Goal: Task Accomplishment & Management: Manage account settings

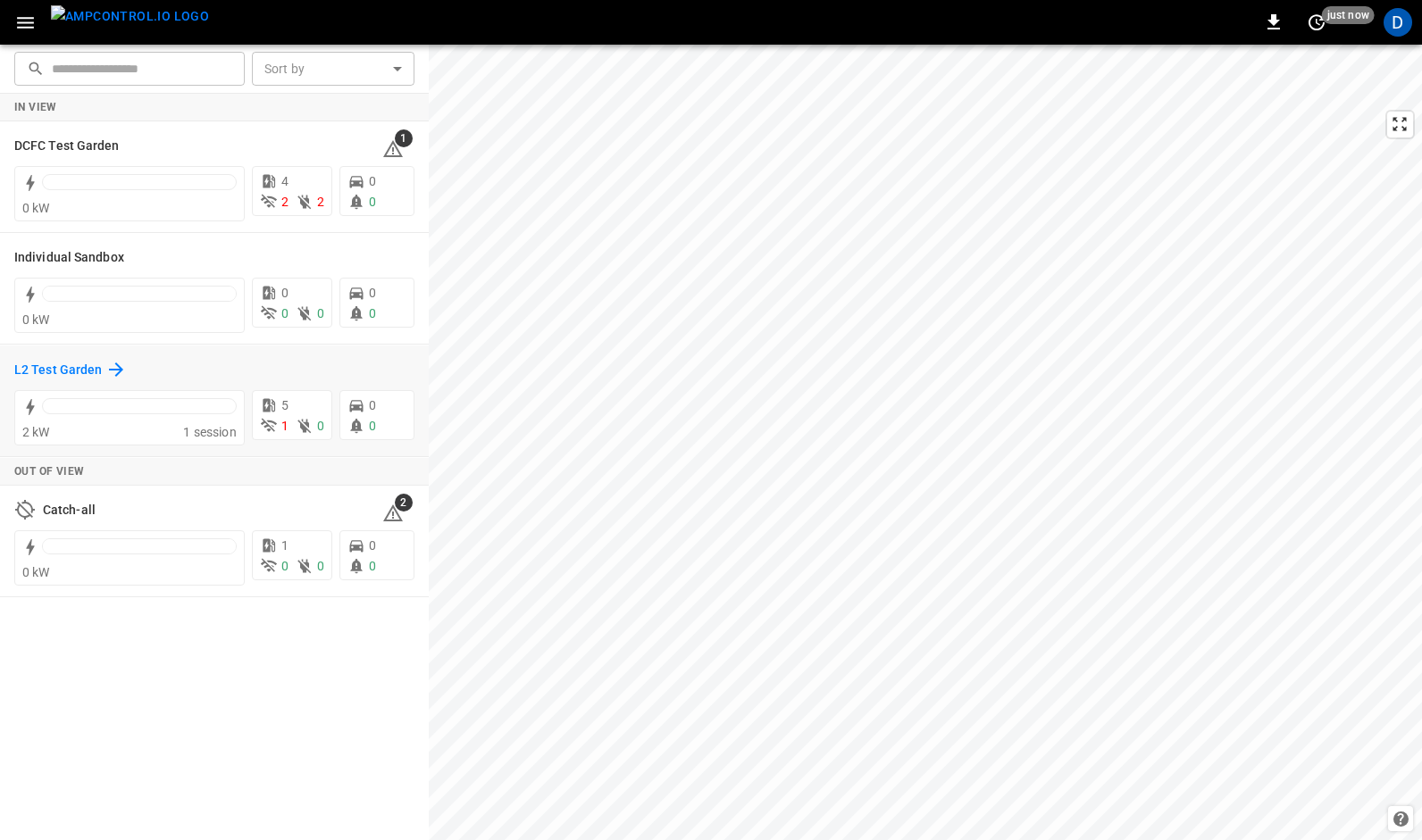
click at [99, 373] on h6 "L2 Test Garden" at bounding box center [58, 370] width 87 height 20
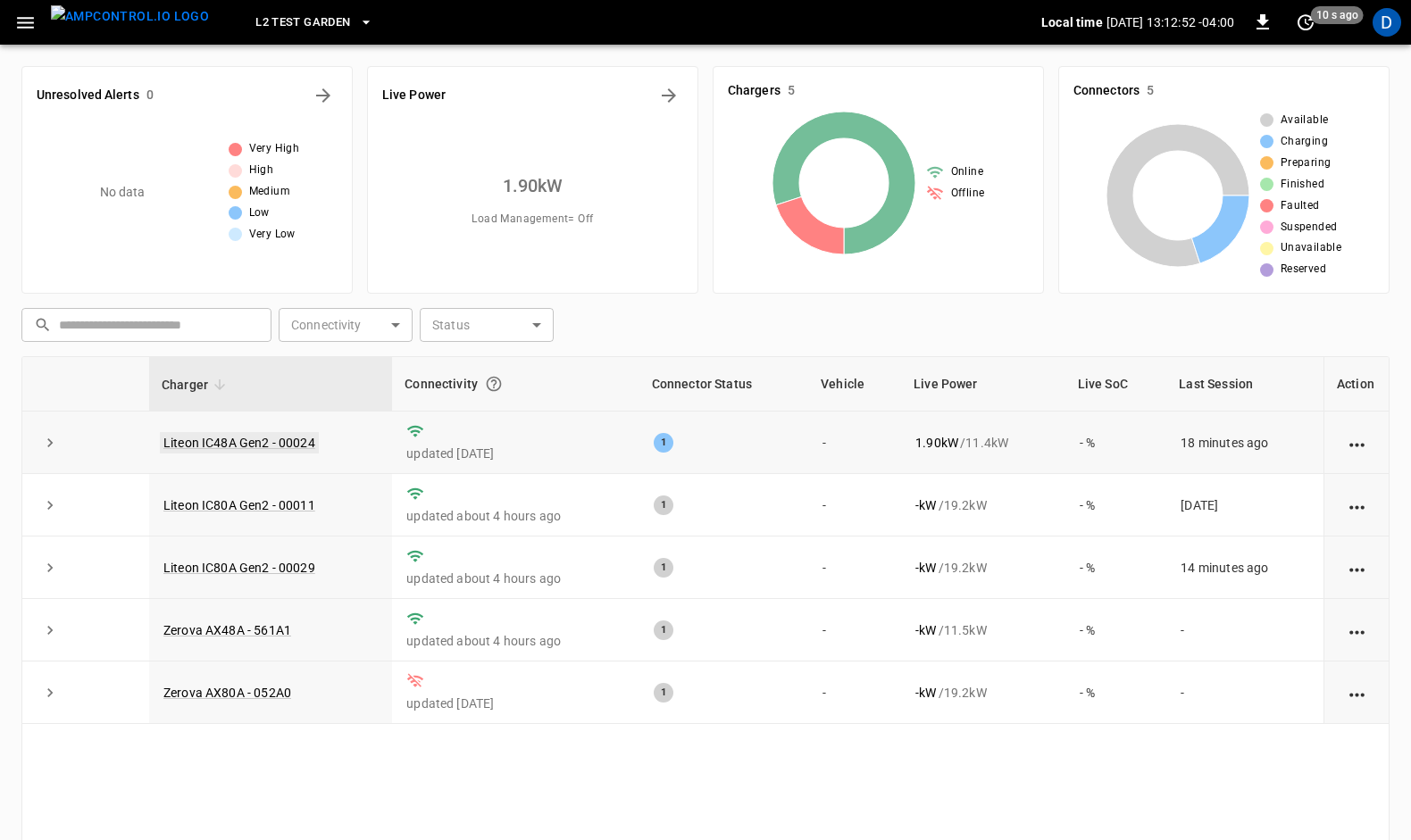
click at [226, 435] on link "Liteon IC48A Gen2 - 00024" at bounding box center [239, 443] width 159 height 22
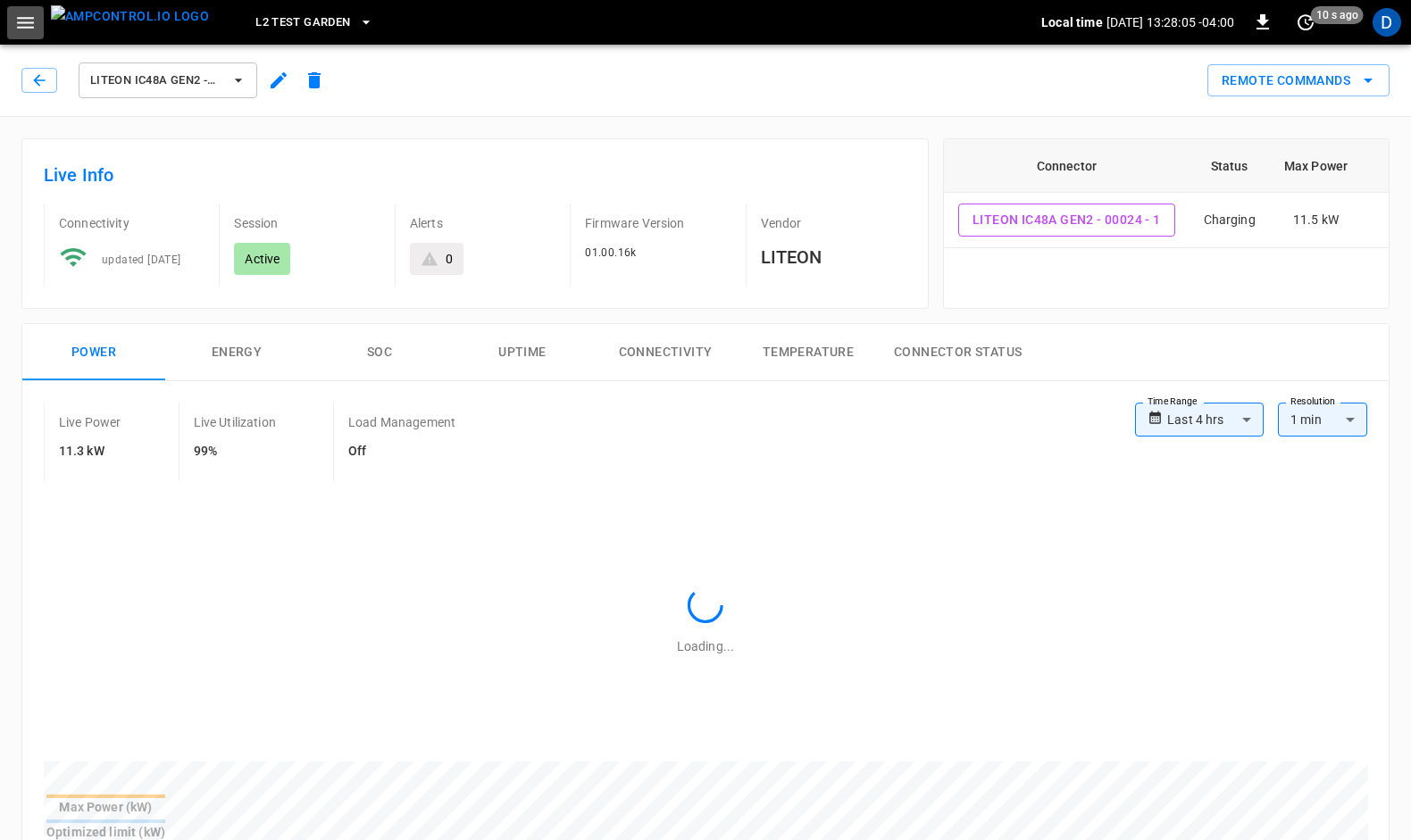
click at [29, 25] on icon "button" at bounding box center [25, 22] width 22 height 22
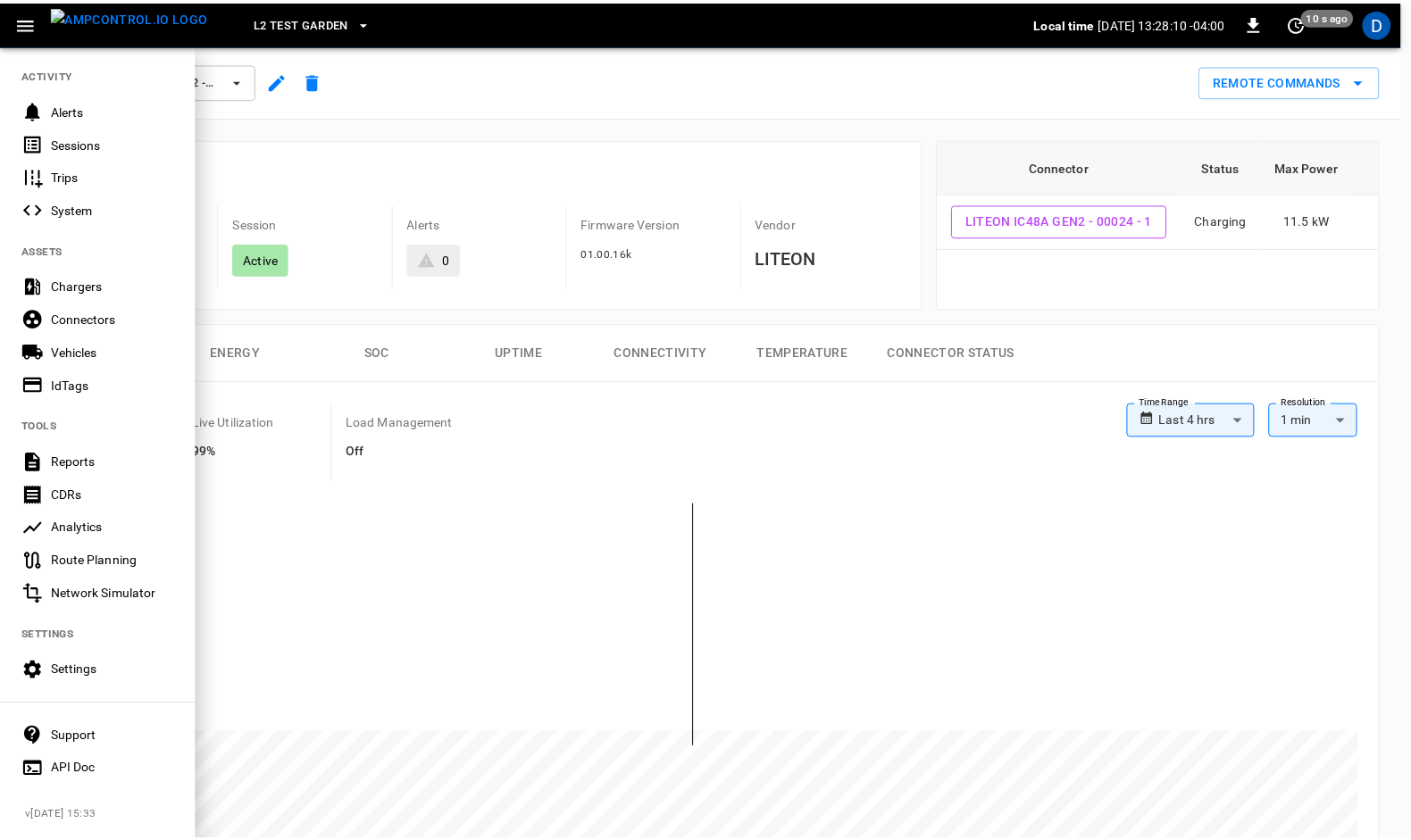
scroll to position [179, 0]
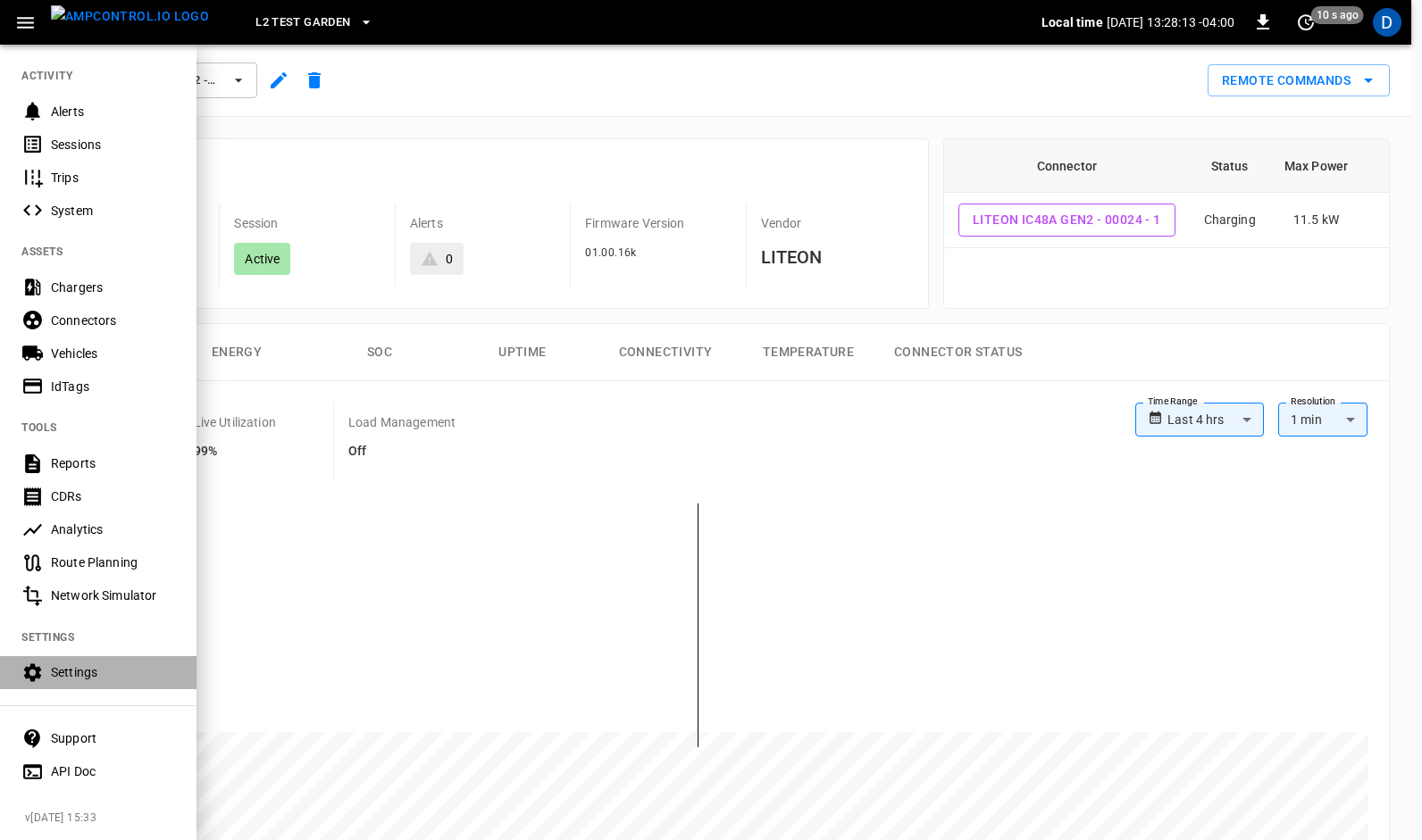
click at [70, 666] on div "Settings" at bounding box center [113, 672] width 124 height 18
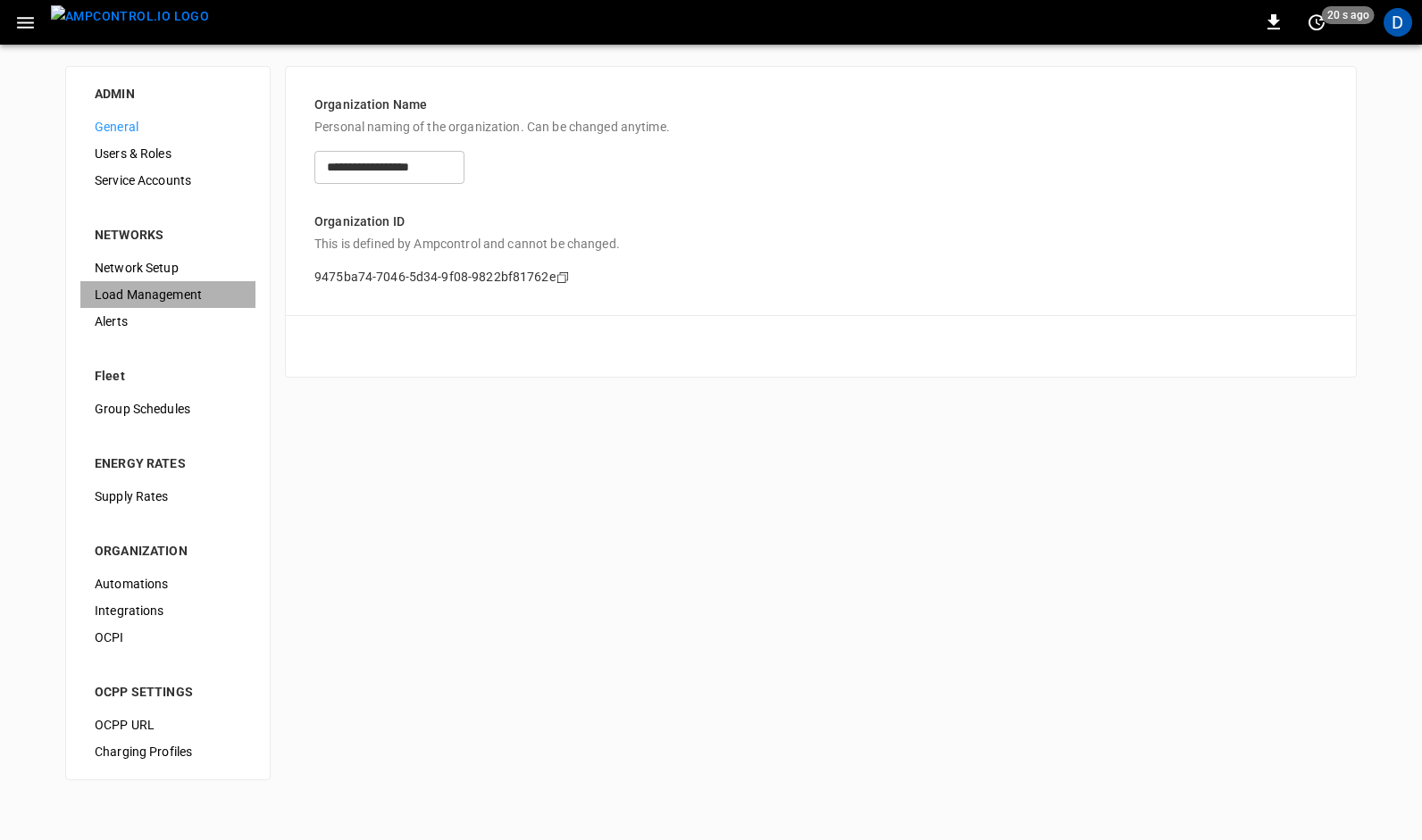
click at [146, 288] on span "Load Management" at bounding box center [167, 295] width 147 height 19
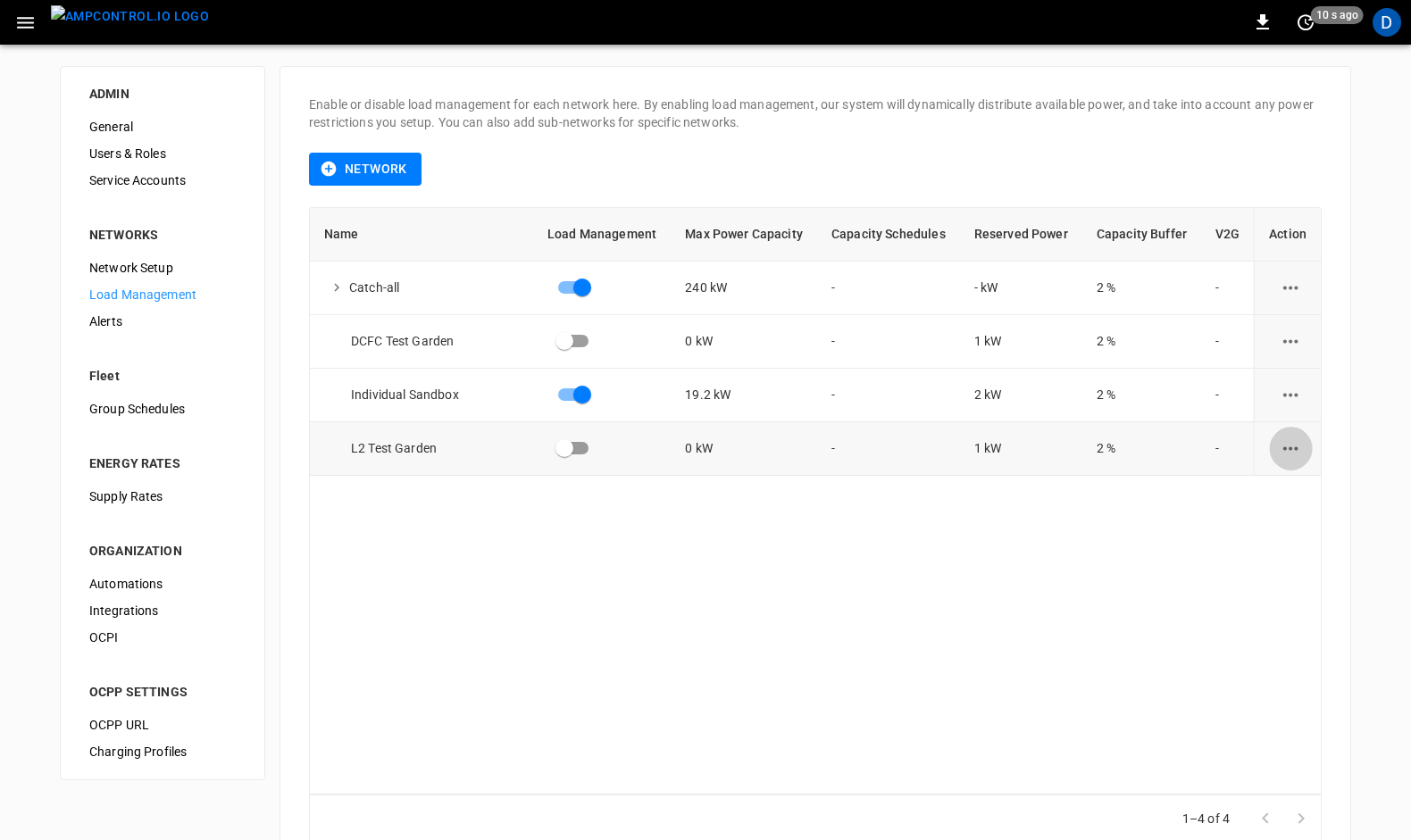
click at [1280, 451] on icon "load management options" at bounding box center [1291, 448] width 22 height 22
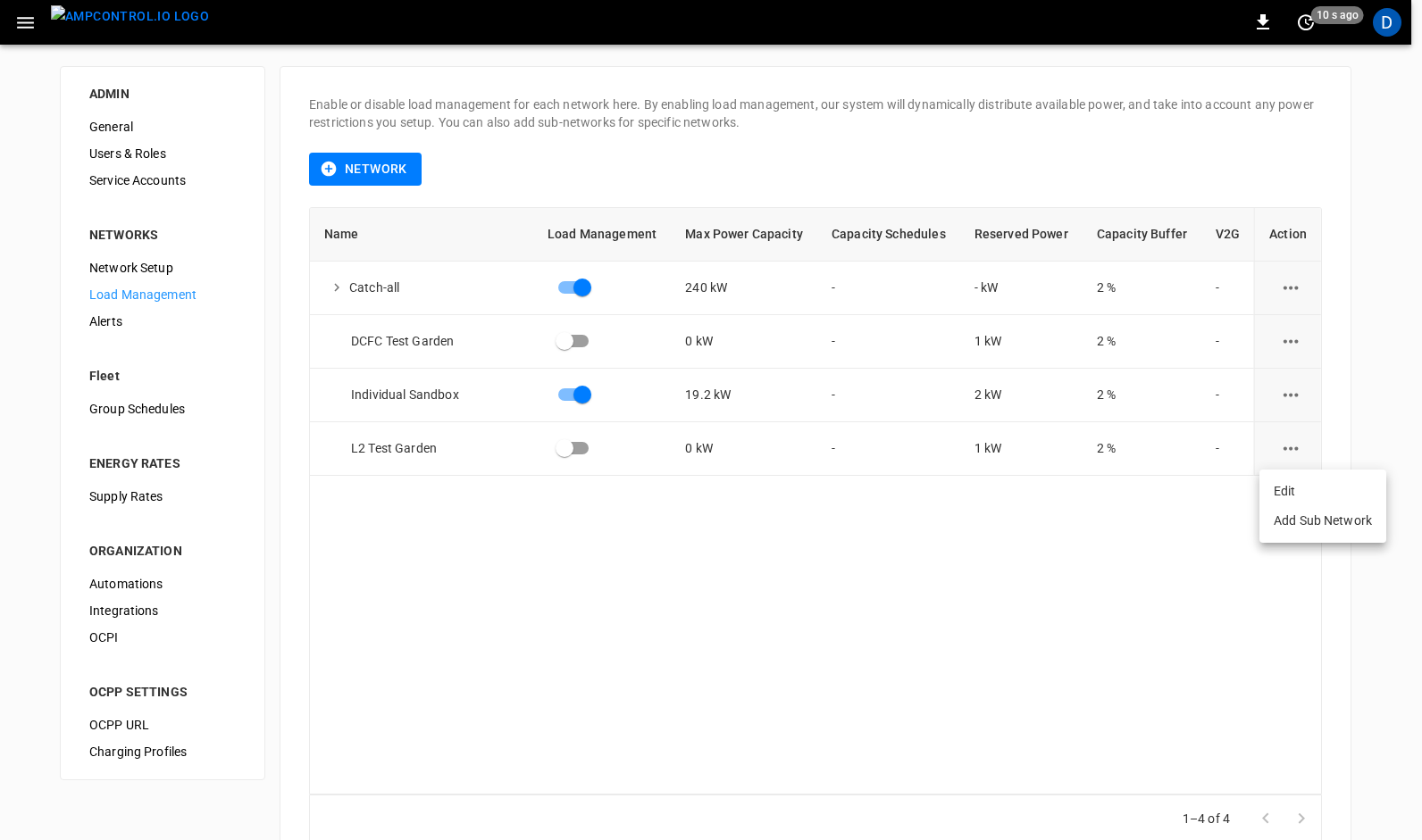
click at [937, 645] on div "load management options" at bounding box center [711, 420] width 1422 height 840
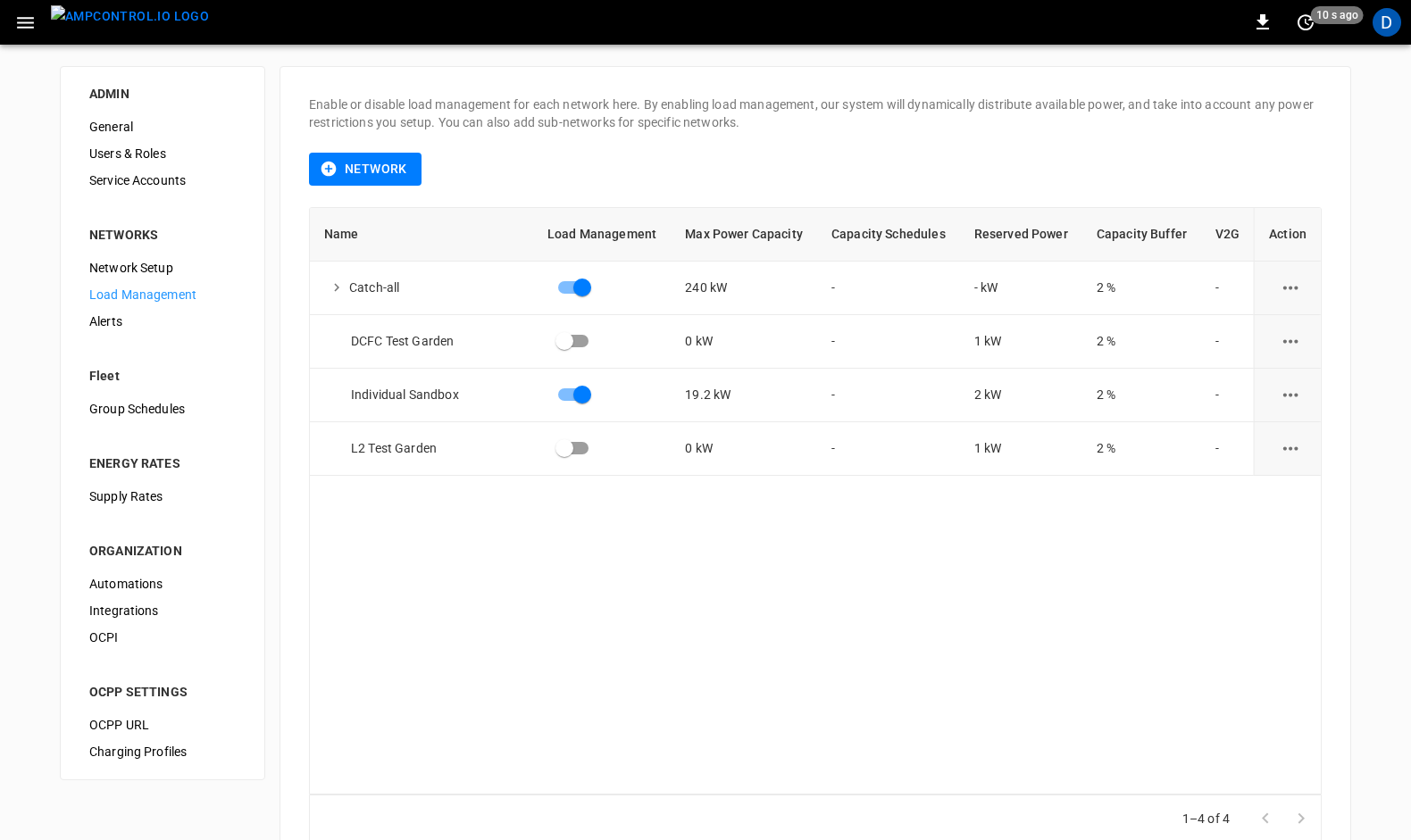
click at [1389, 452] on div "ADMIN General Users & Roles Service Accounts NETWORKS Network Setup Load Manage…" at bounding box center [706, 469] width 1411 height 849
click at [22, 22] on icon "button" at bounding box center [25, 22] width 17 height 12
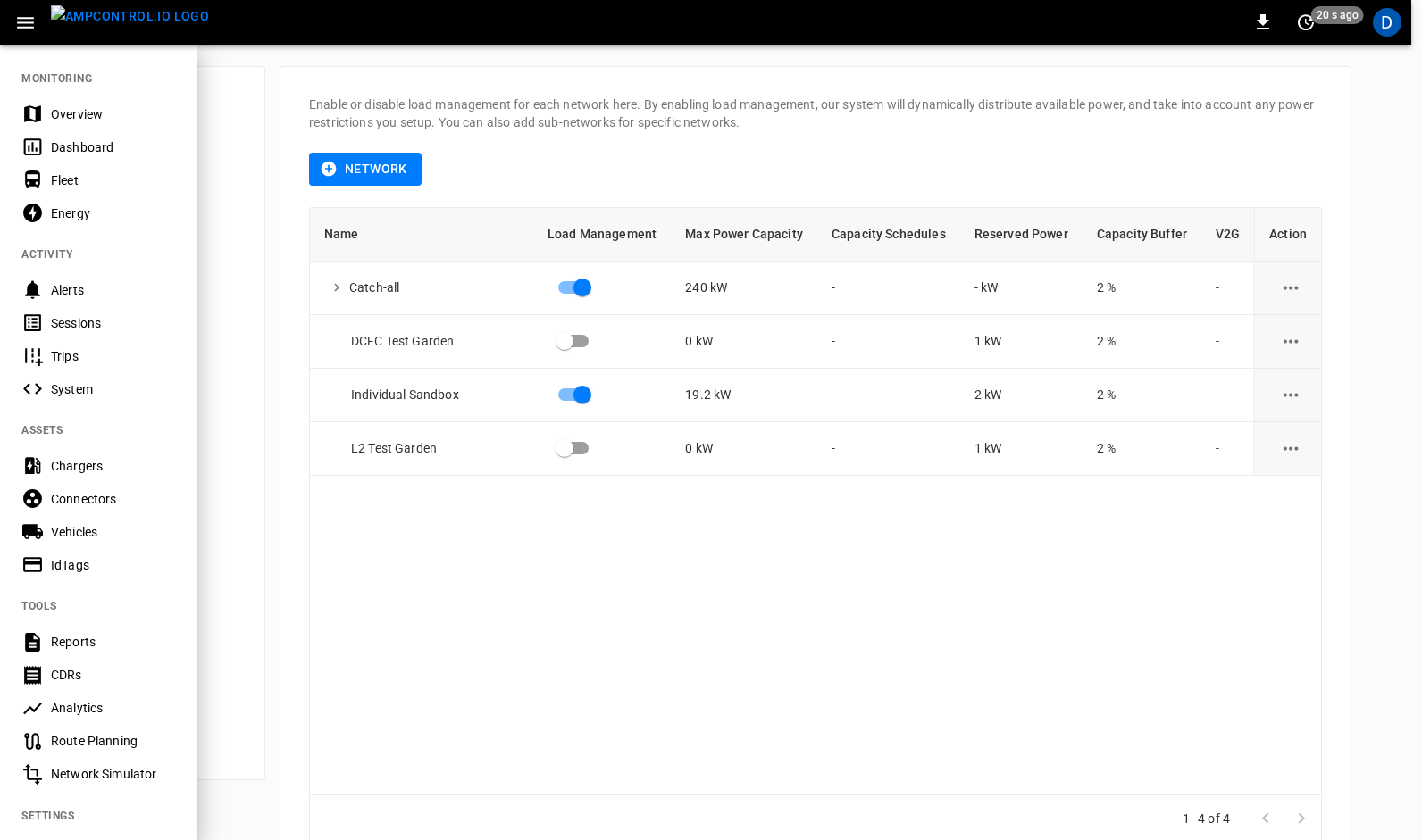
drag, startPoint x: 389, startPoint y: 664, endPoint x: 280, endPoint y: 474, distance: 219.0
click at [366, 626] on div at bounding box center [711, 420] width 1422 height 840
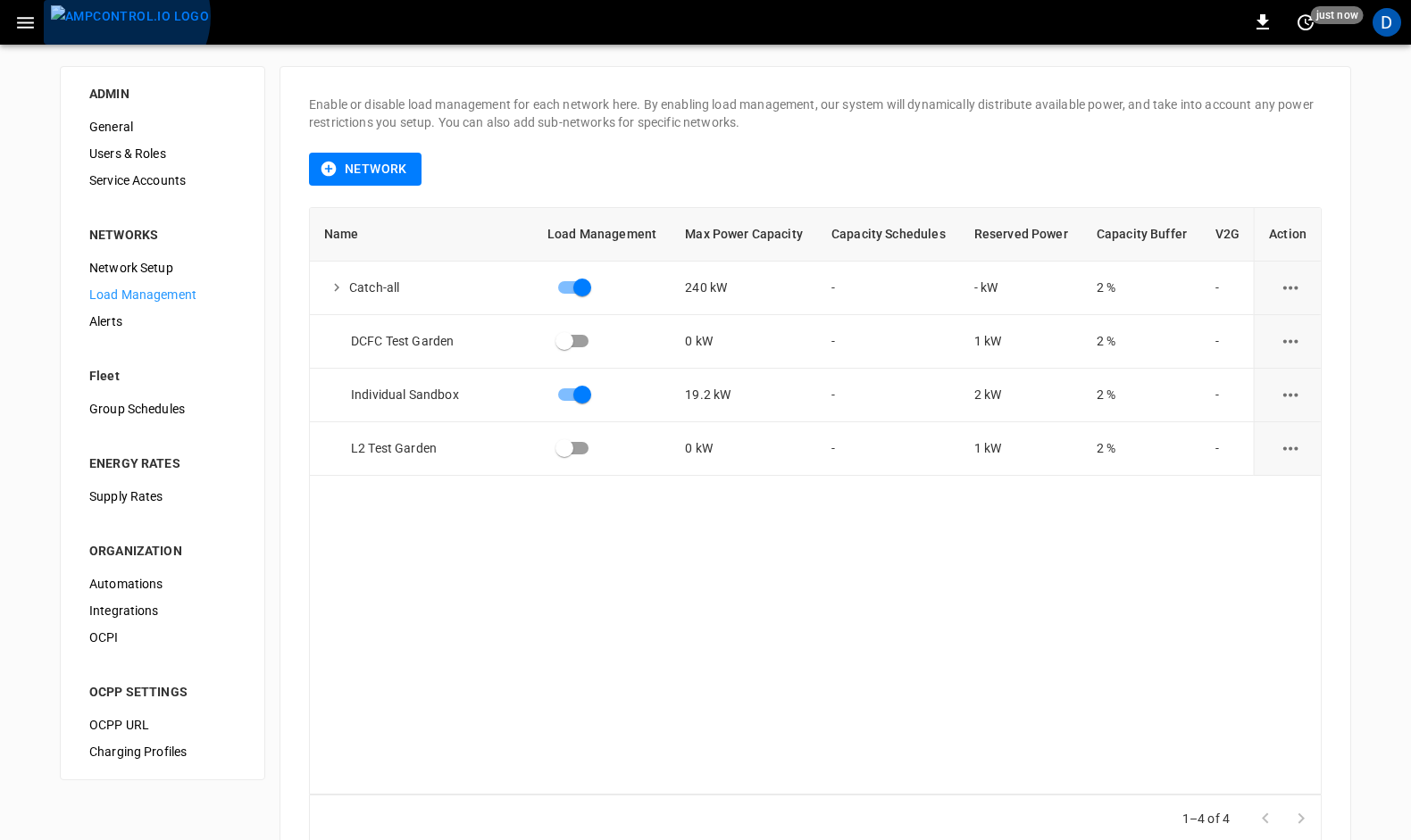
click at [124, 16] on img "menu" at bounding box center [130, 16] width 158 height 22
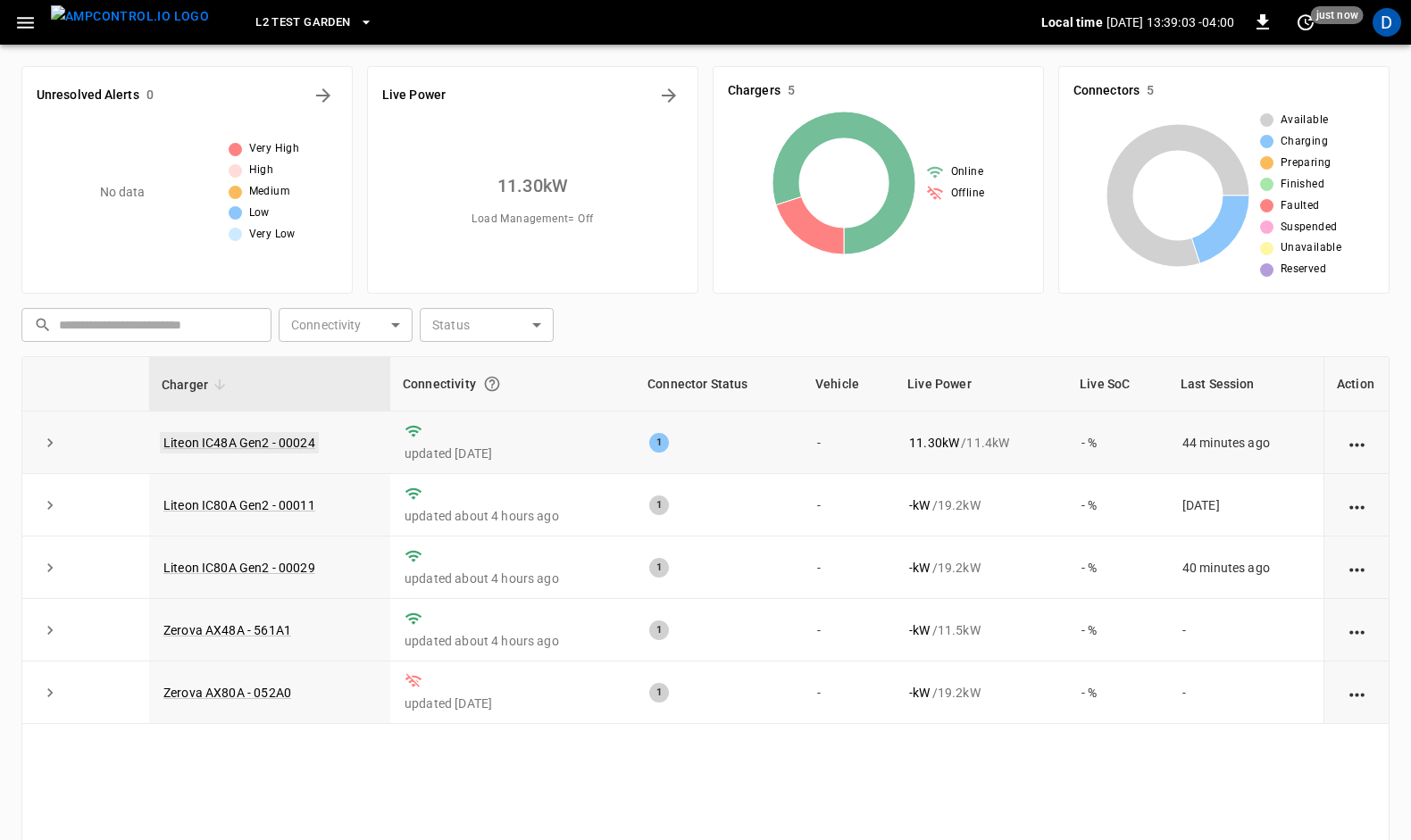
click at [233, 432] on link "Liteon IC48A Gen2 - 00024" at bounding box center [239, 443] width 159 height 22
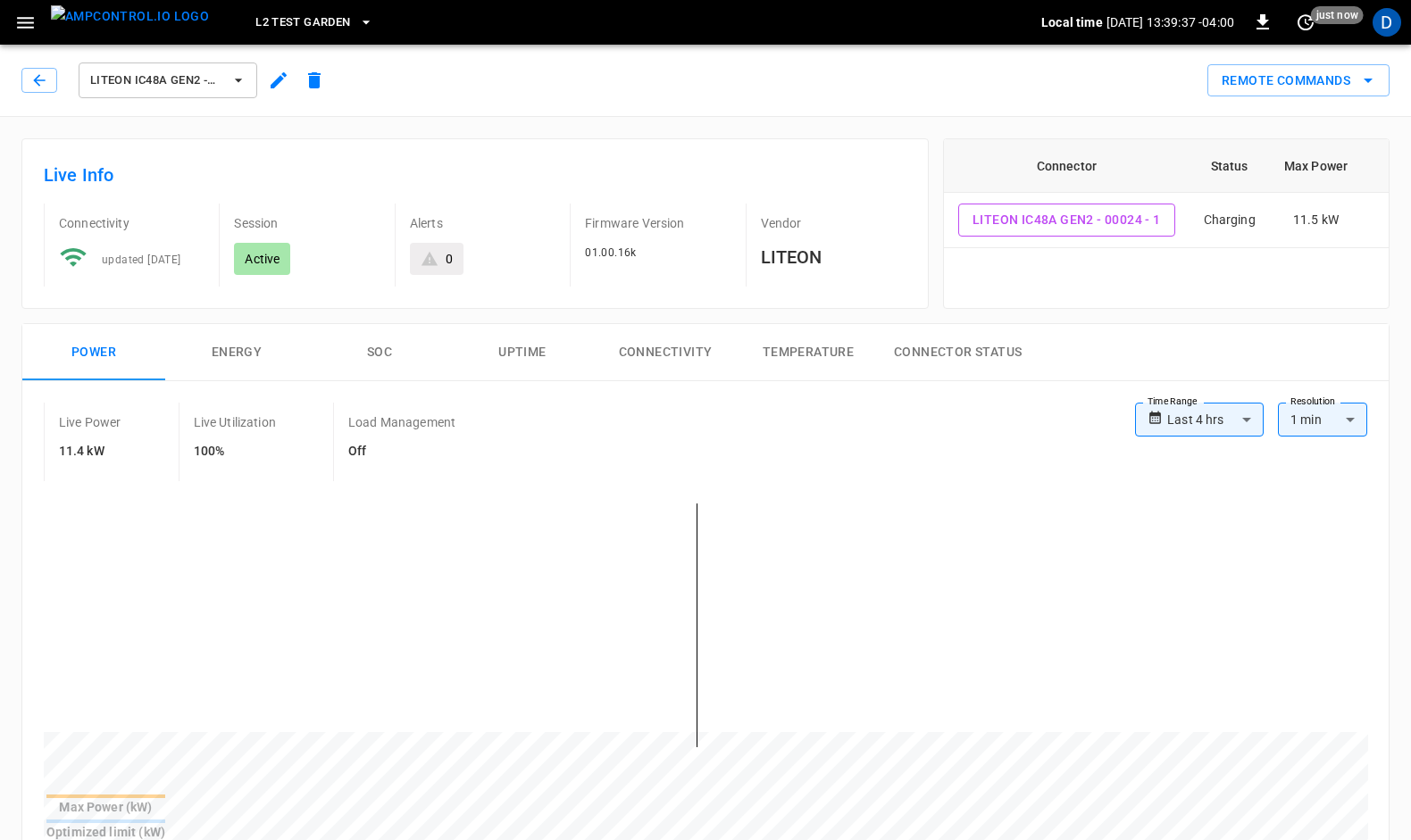
click at [280, 81] on icon "button" at bounding box center [279, 81] width 22 height 22
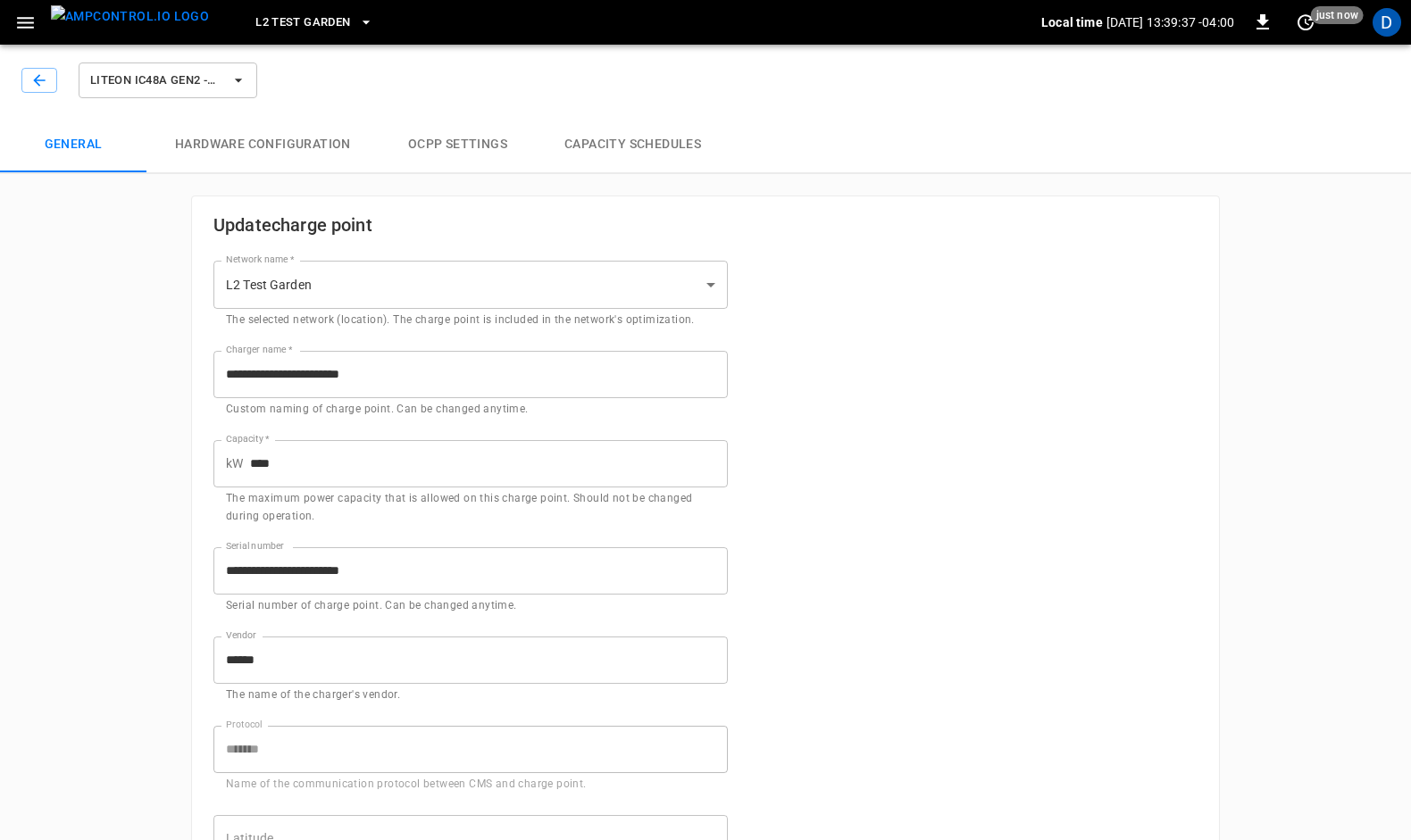
type input "**********"
click at [260, 140] on button "Hardware configuration" at bounding box center [262, 145] width 233 height 57
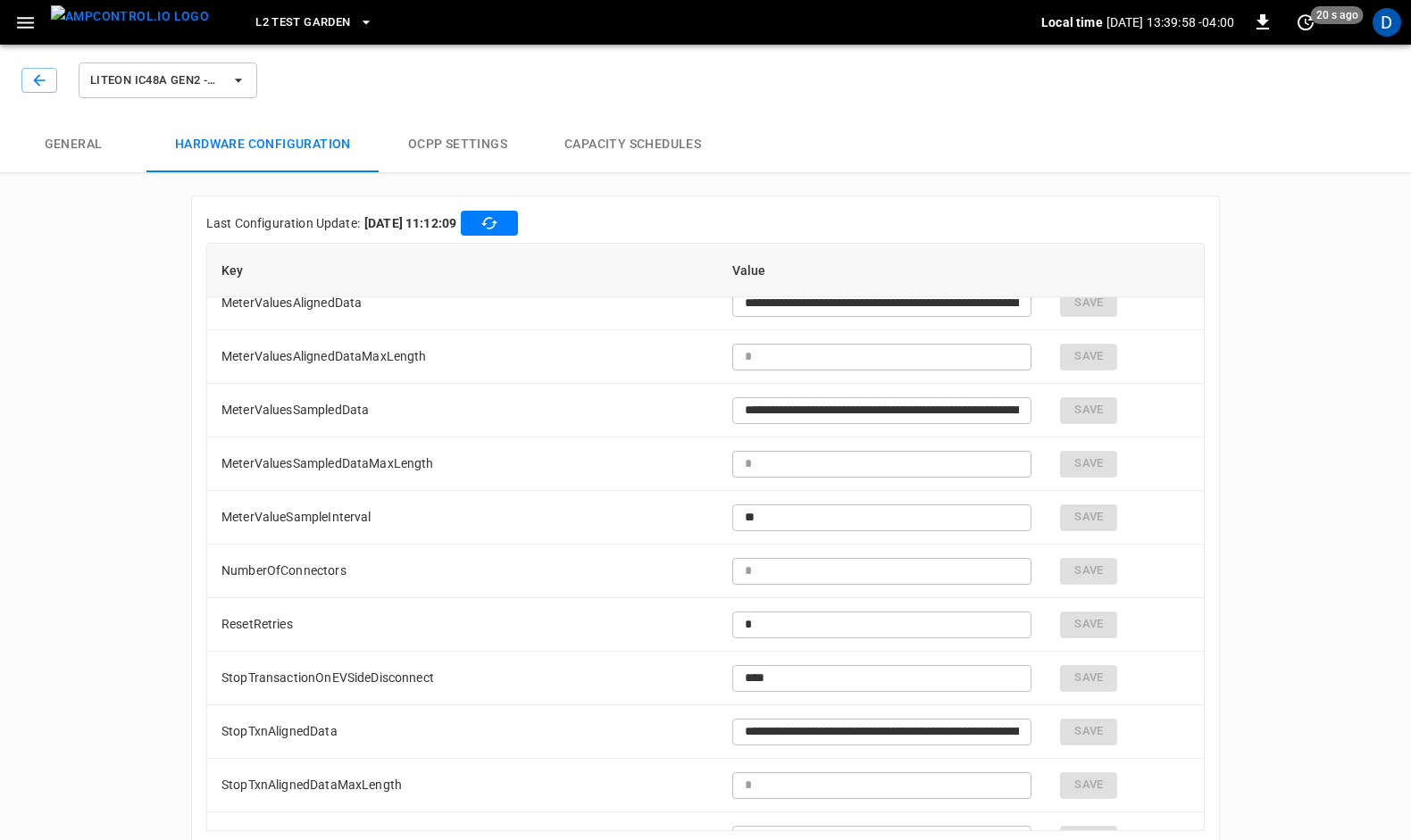
scroll to position [1366, 0]
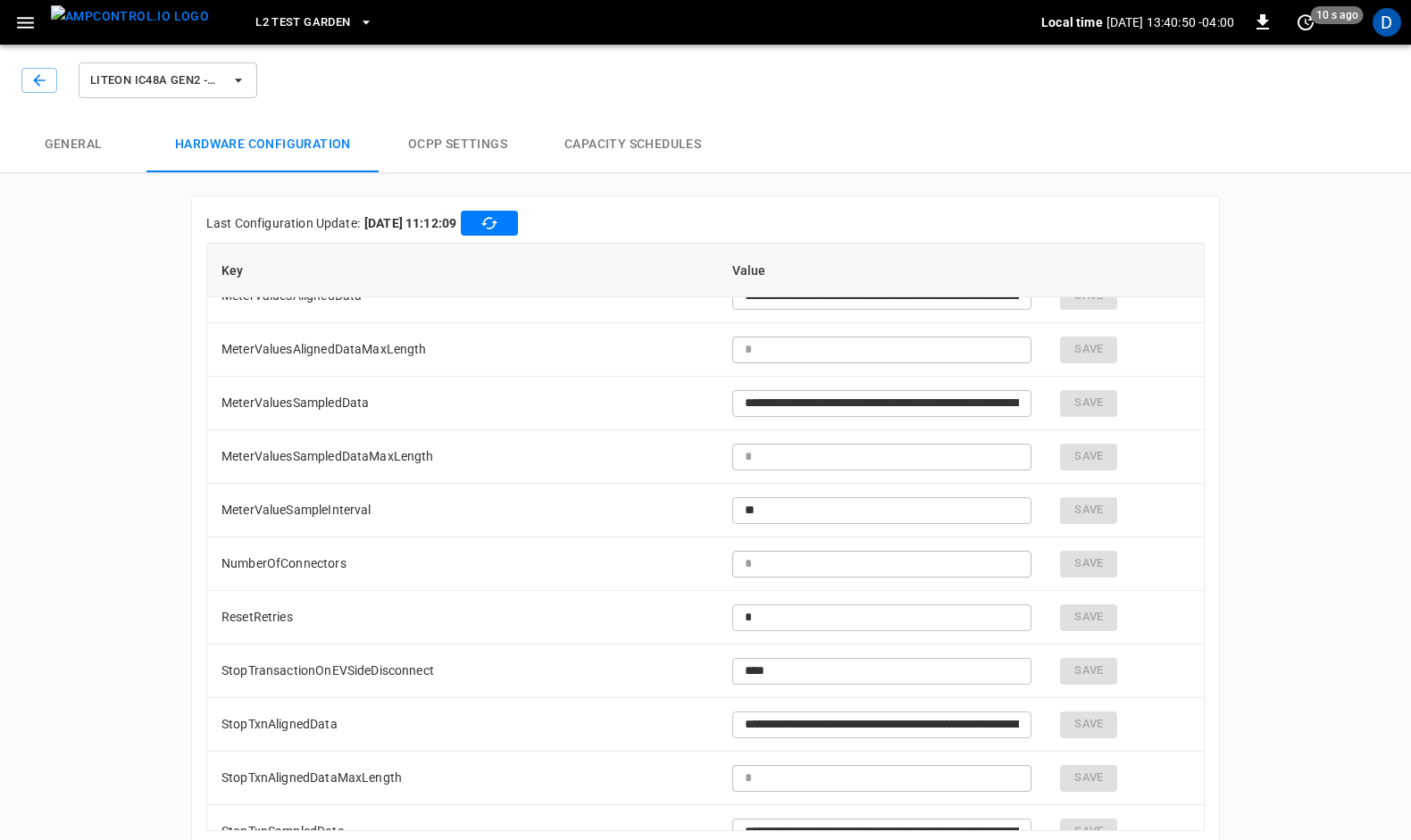
click at [1342, 411] on div "**********" at bounding box center [706, 453] width 1411 height 830
click at [761, 507] on input "**" at bounding box center [883, 510] width 300 height 33
type input "*"
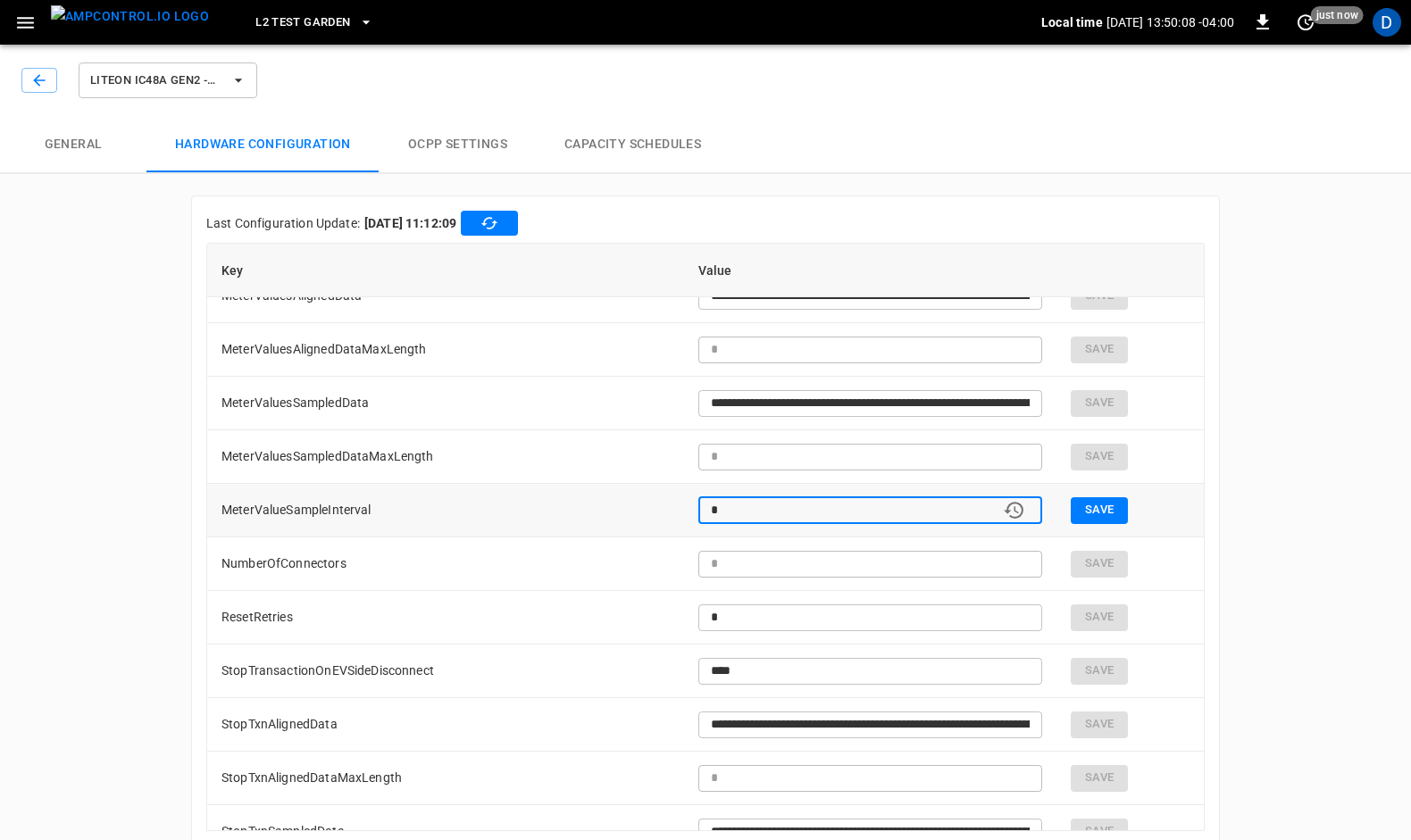
type input "*"
click at [1095, 501] on button "Save" at bounding box center [1099, 511] width 58 height 27
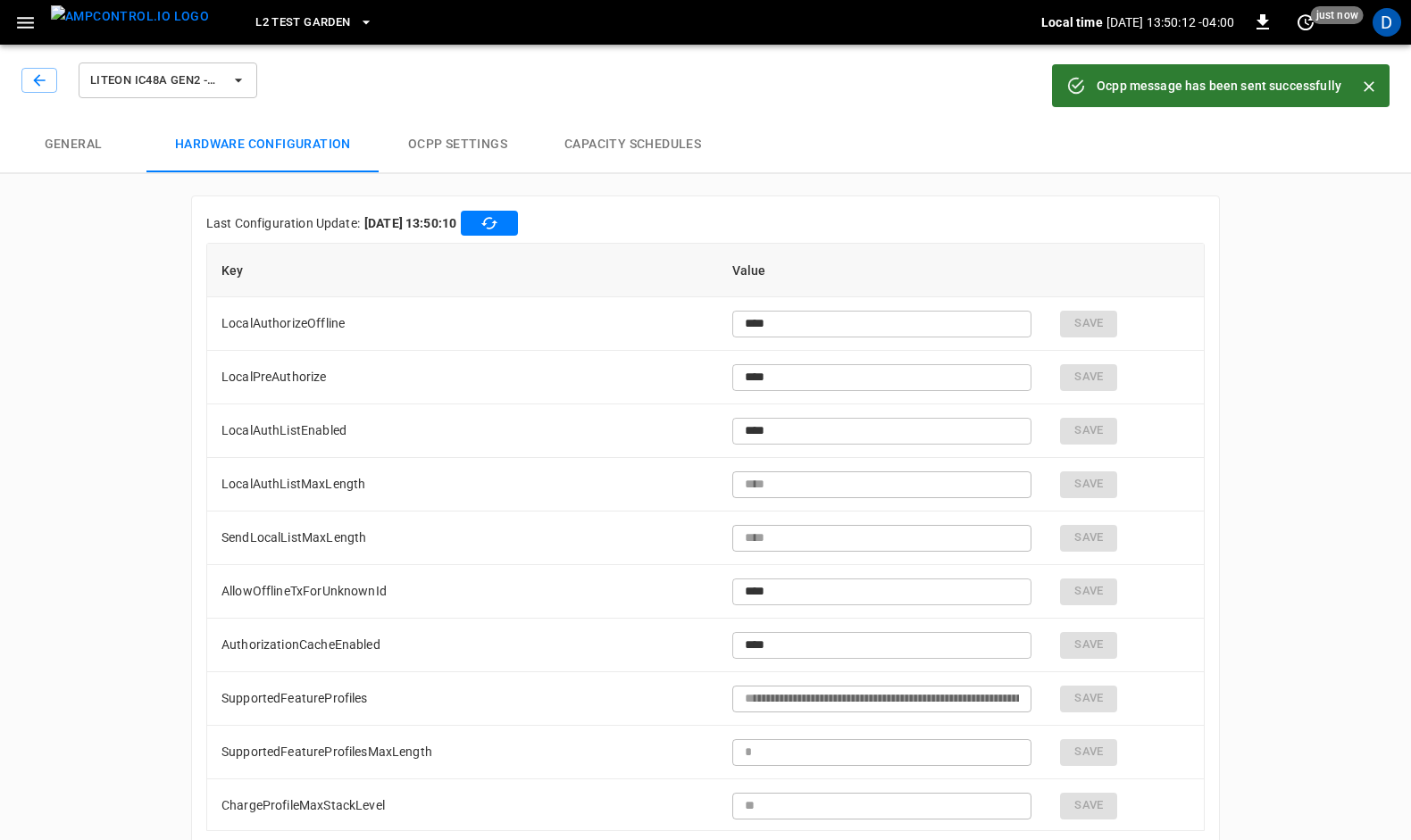
type input "*"
type input "*********"
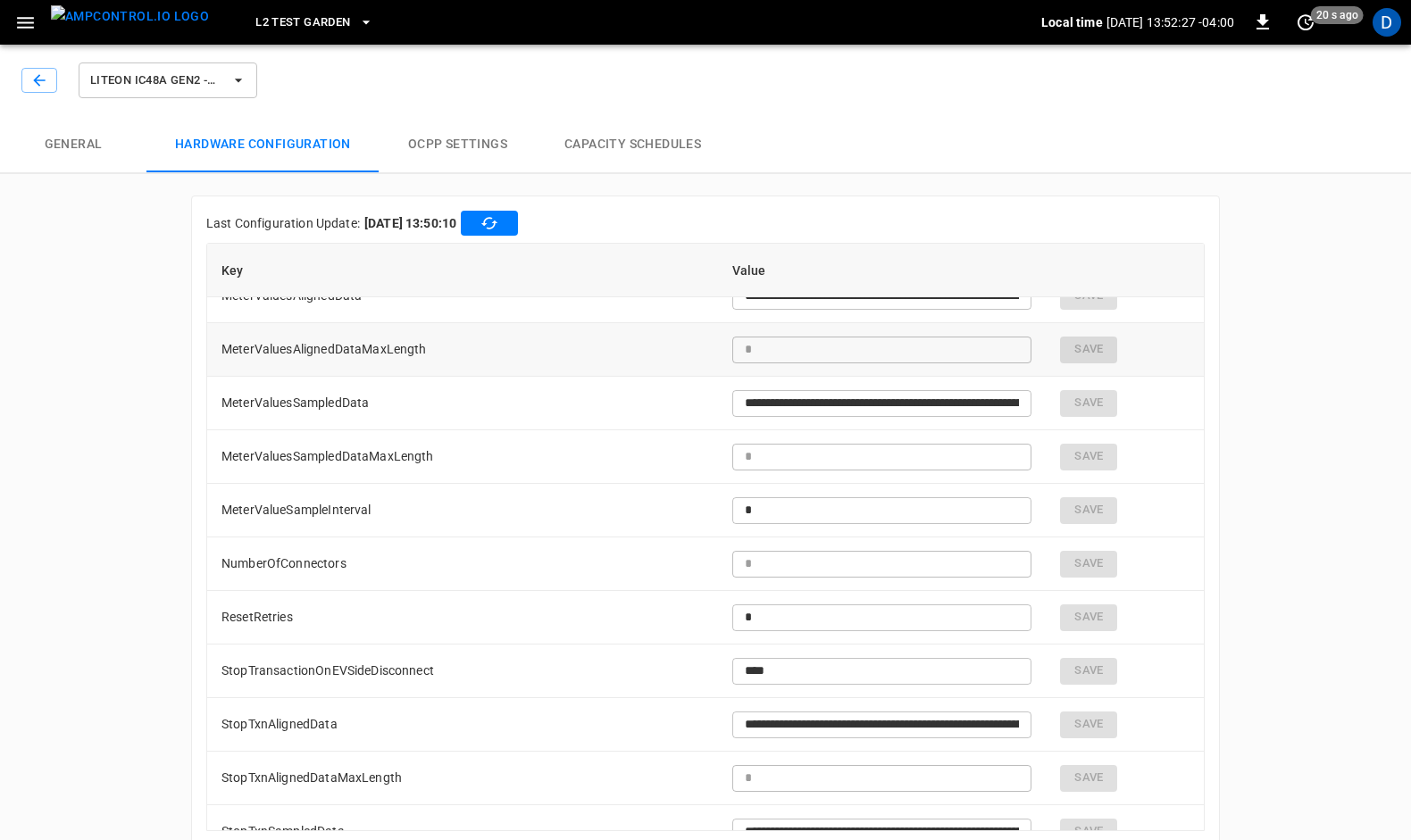
scroll to position [1345, 0]
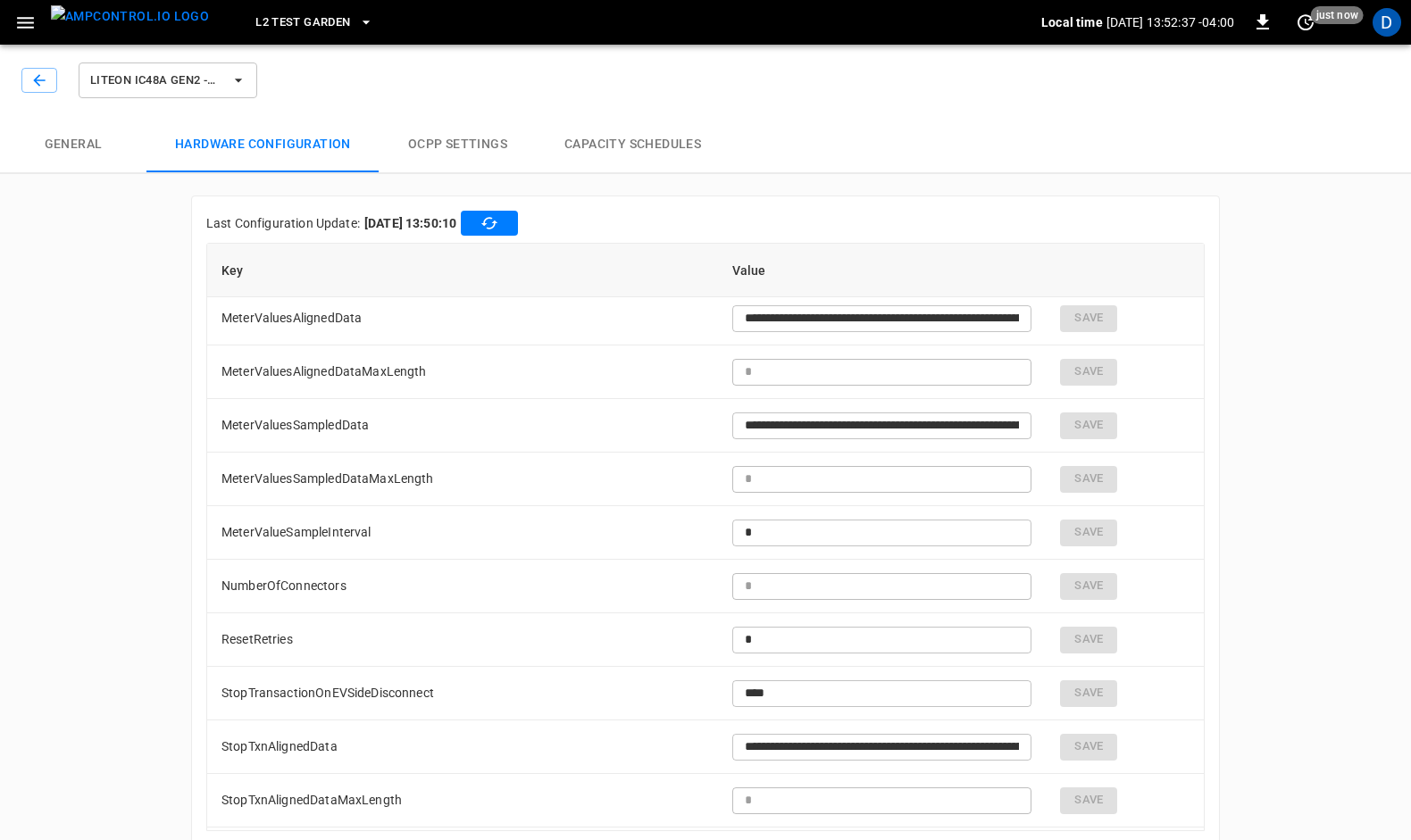
click at [457, 140] on button "OCPP settings" at bounding box center [457, 145] width 156 height 57
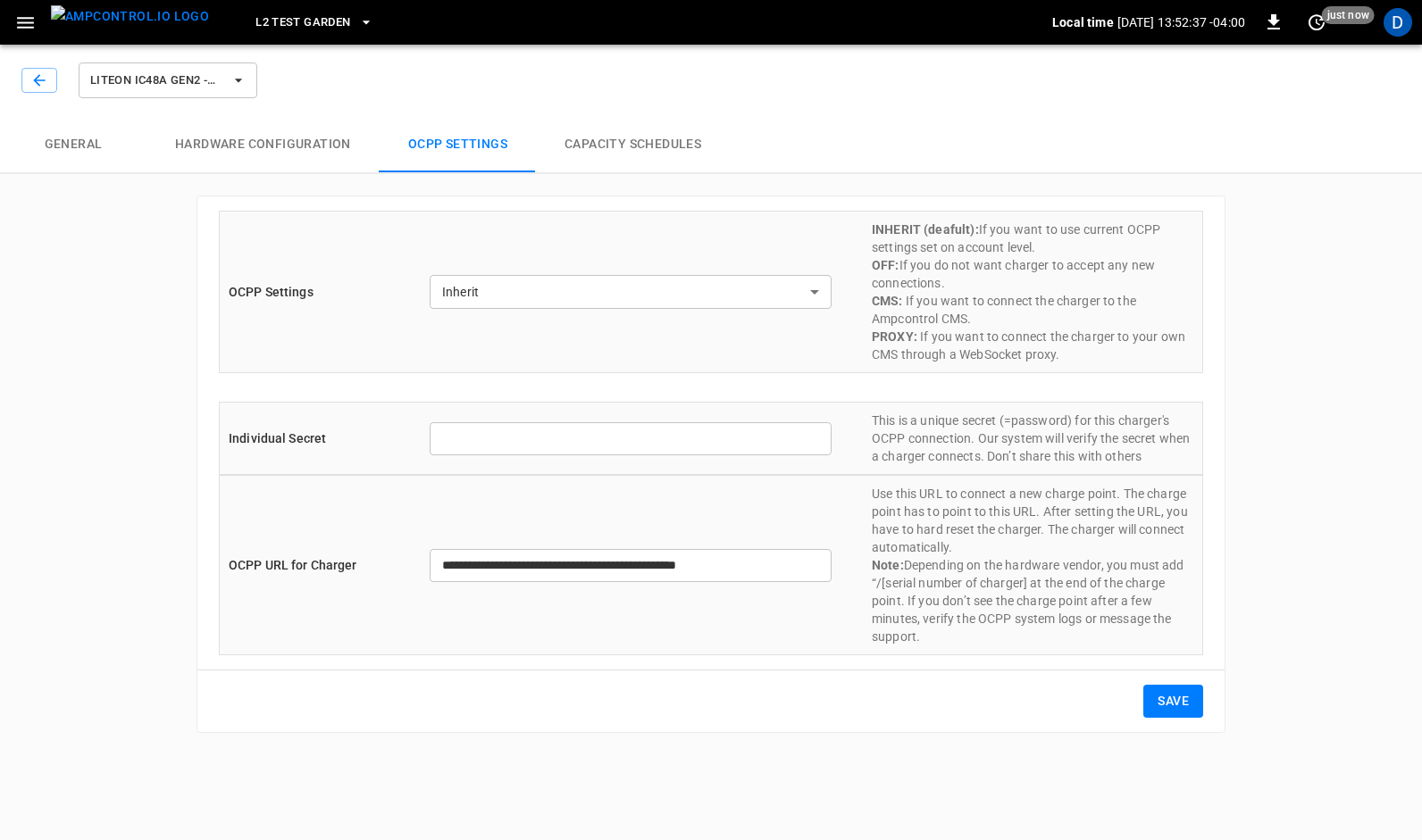
type input "*******"
type input "**********"
click at [34, 80] on icon "button" at bounding box center [39, 79] width 12 height 12
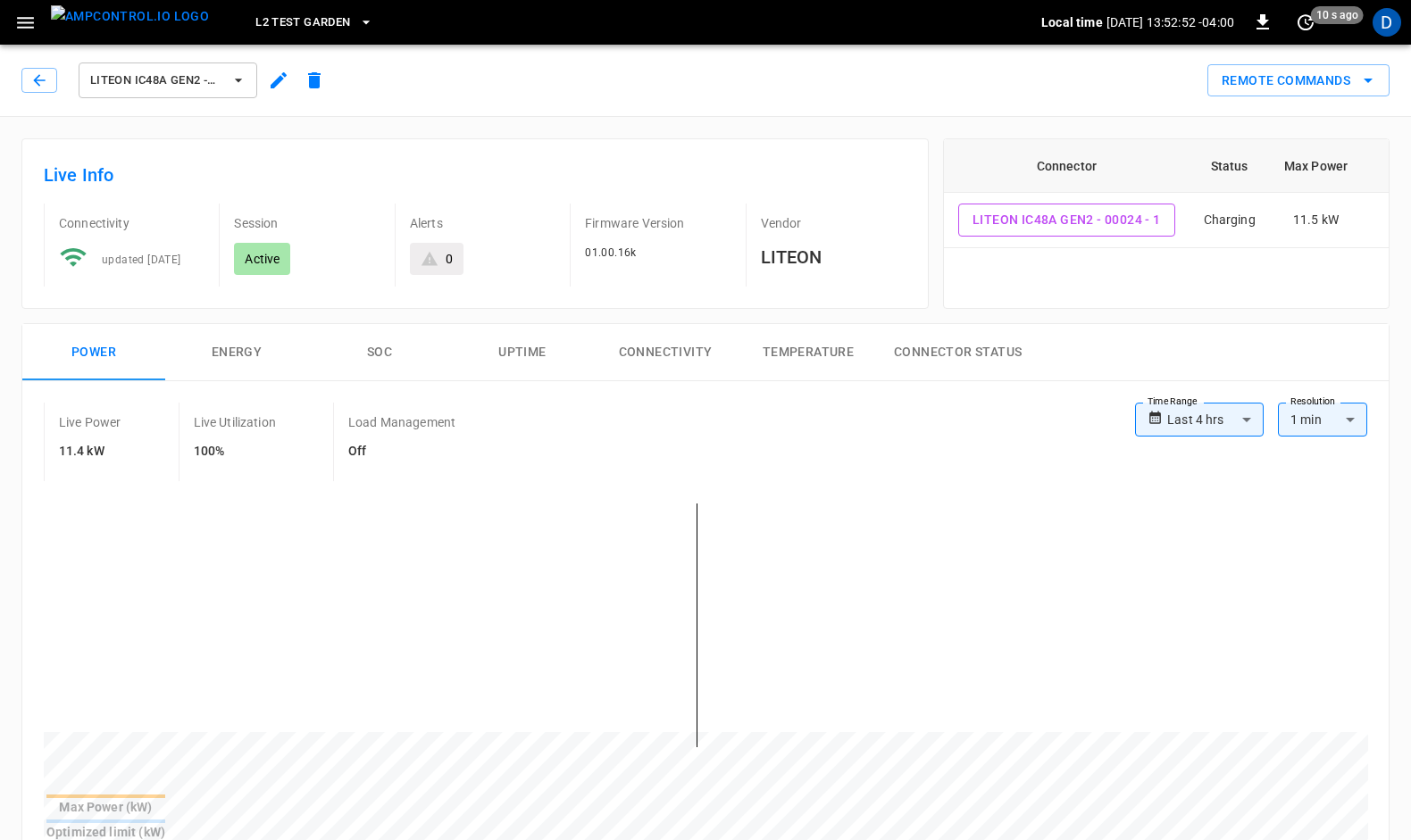
scroll to position [736, 0]
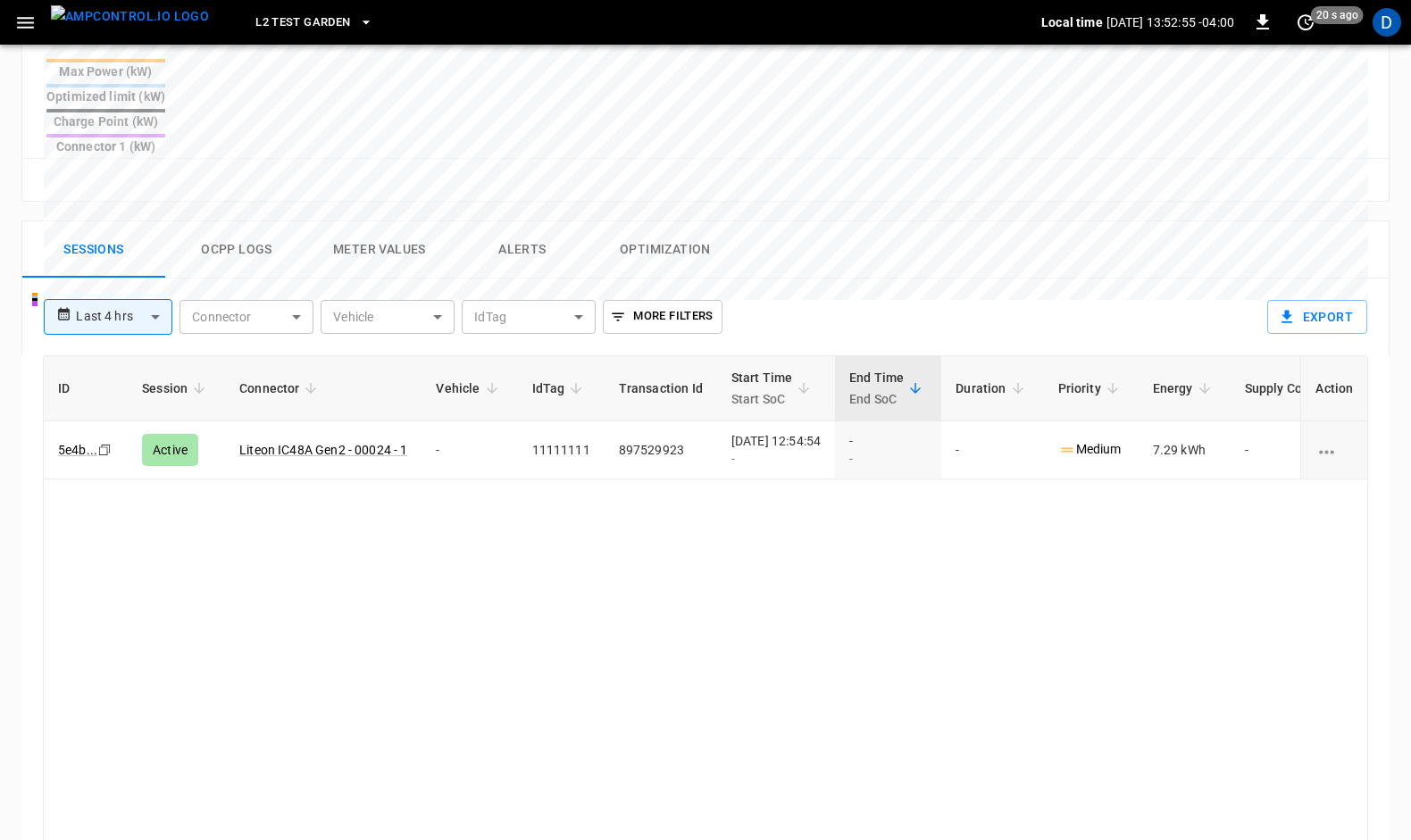
click at [226, 221] on button "Ocpp logs" at bounding box center [236, 250] width 143 height 57
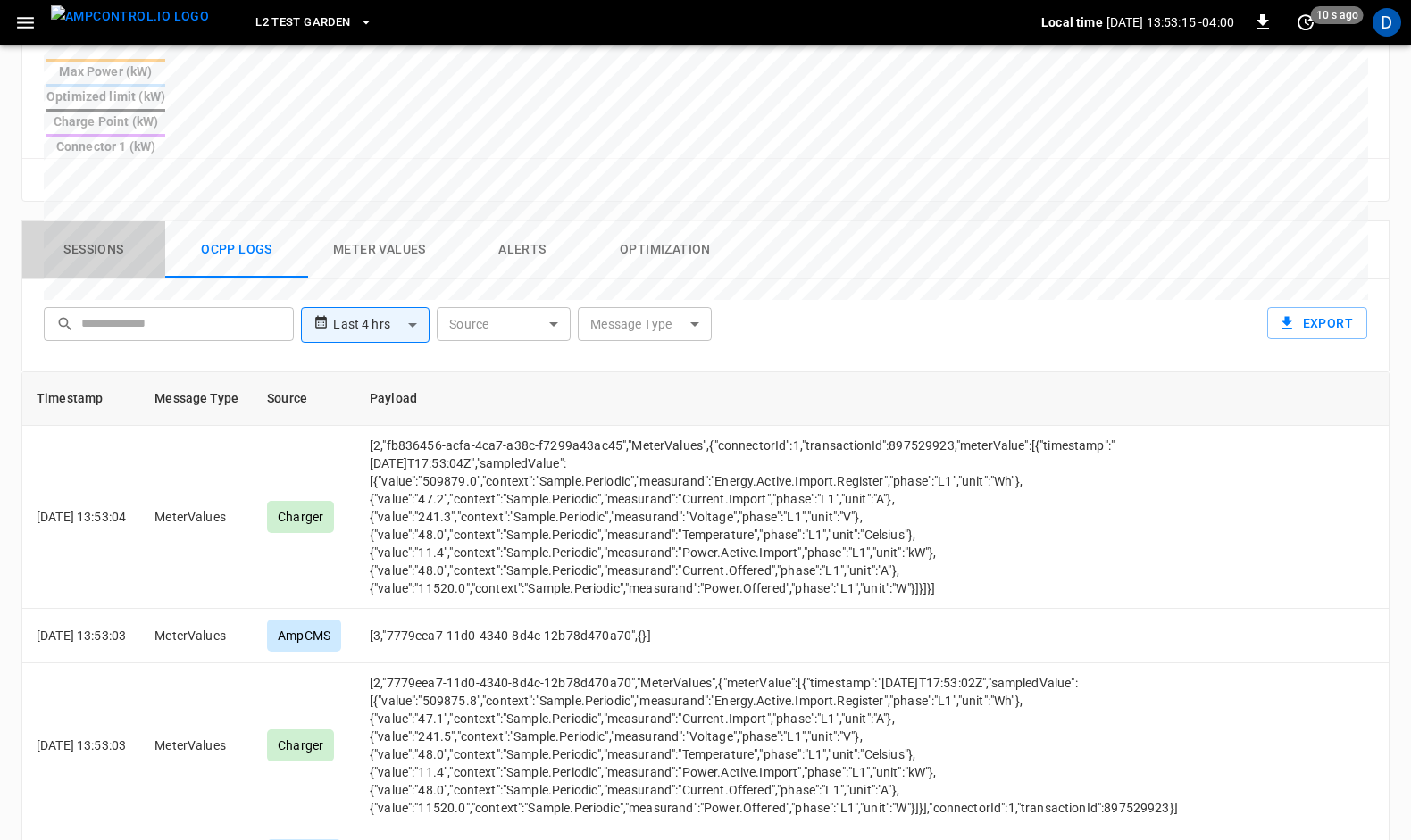
click at [102, 221] on button "Sessions" at bounding box center [93, 250] width 143 height 57
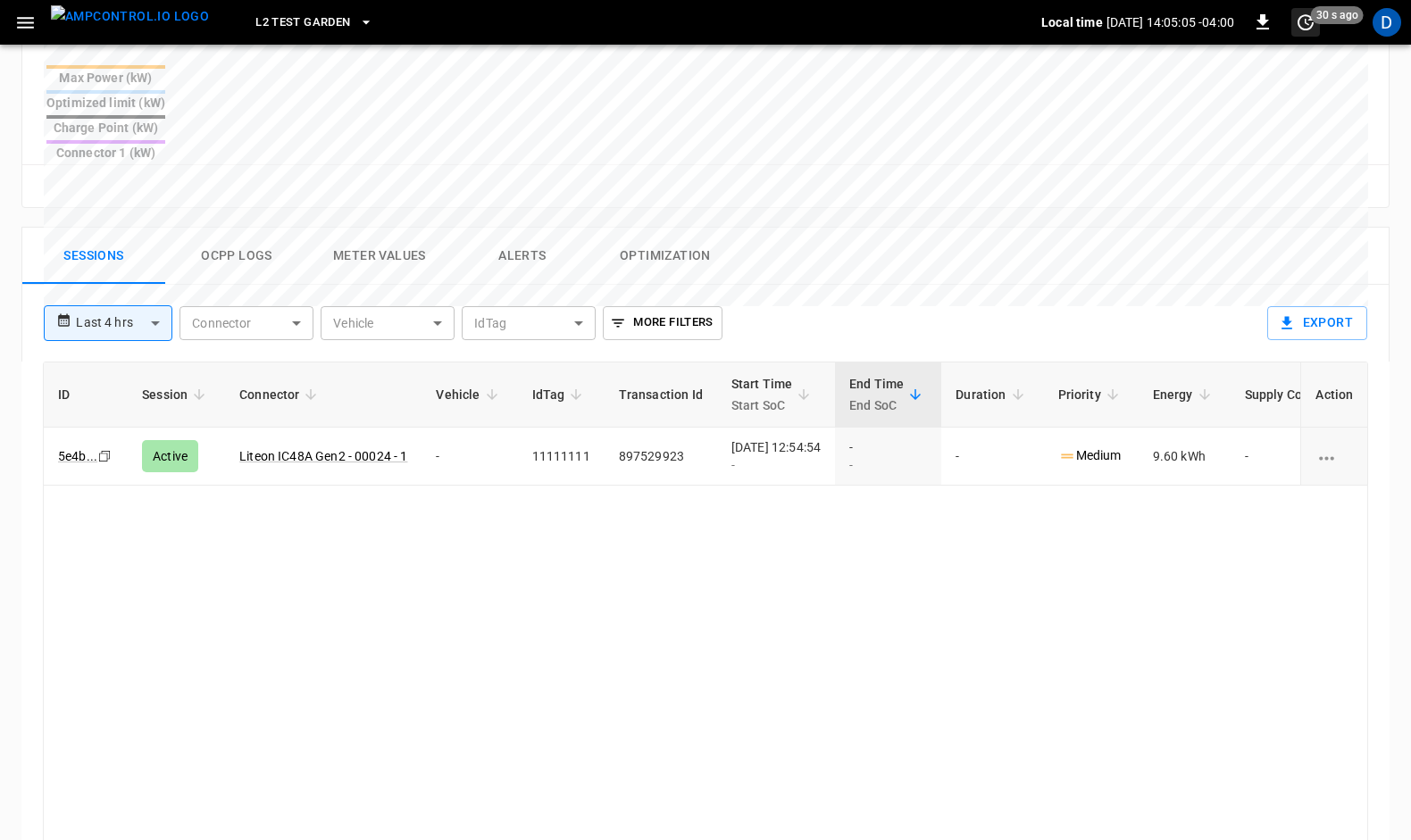
scroll to position [740, 0]
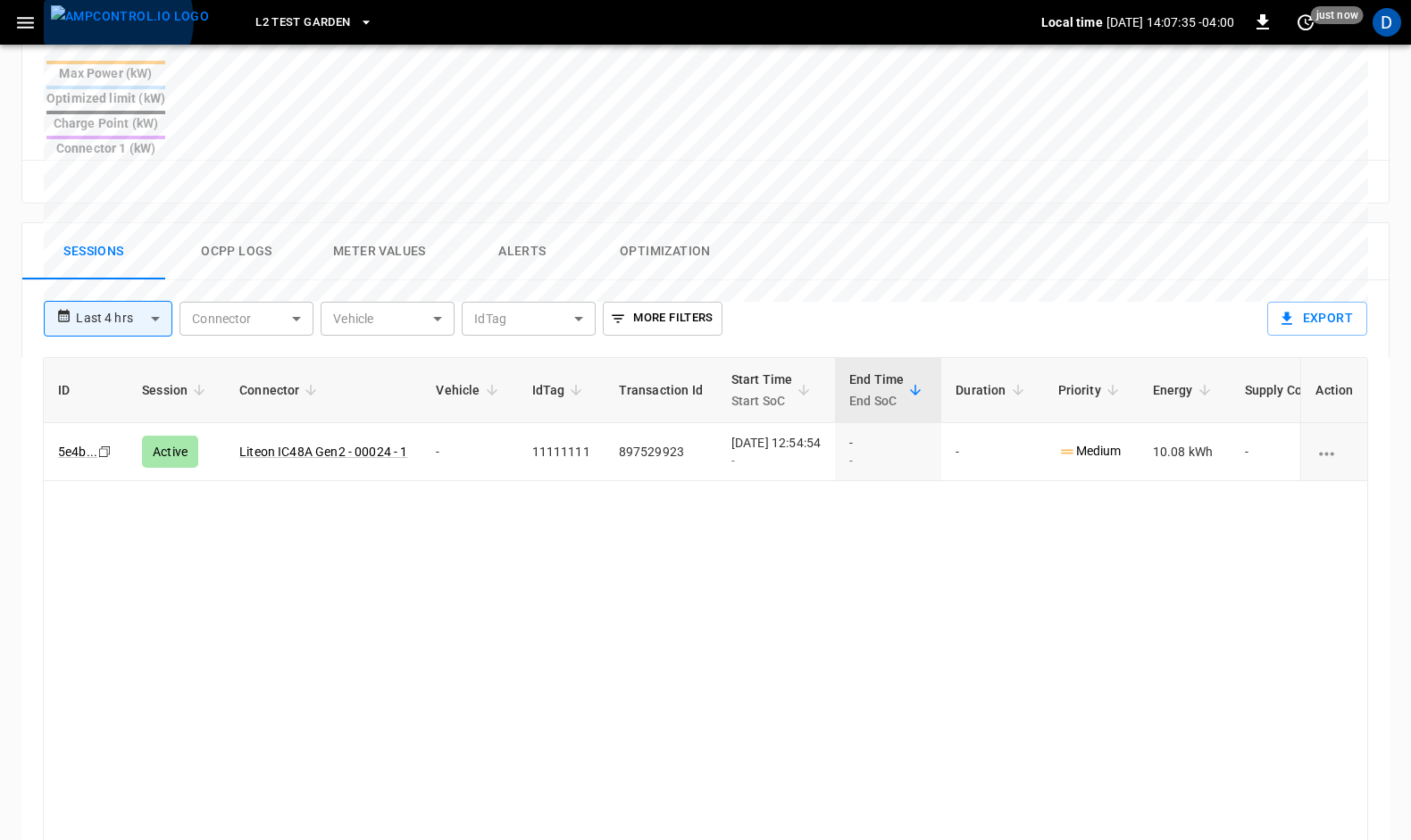
click at [116, 21] on img "menu" at bounding box center [130, 16] width 158 height 22
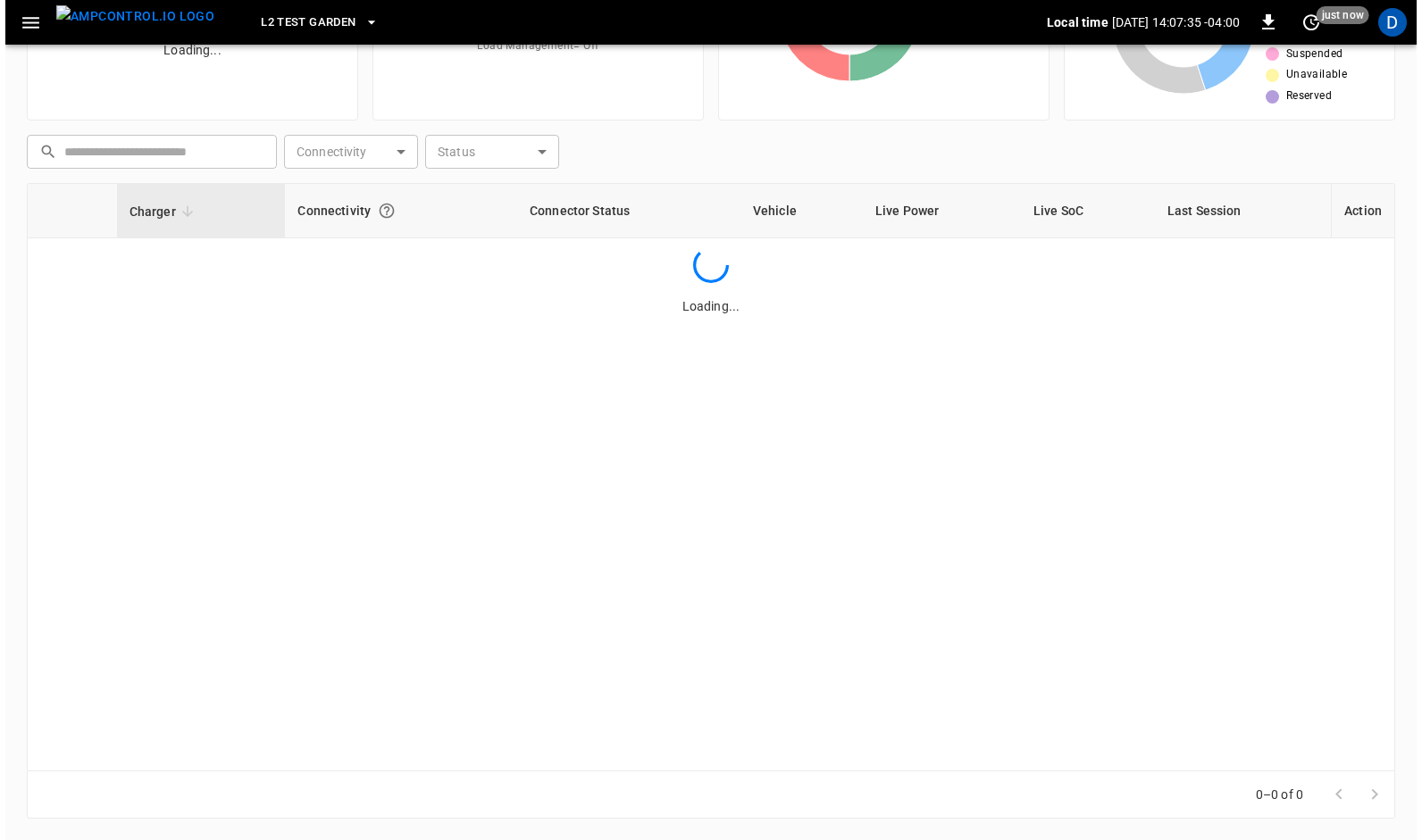
scroll to position [172, 0]
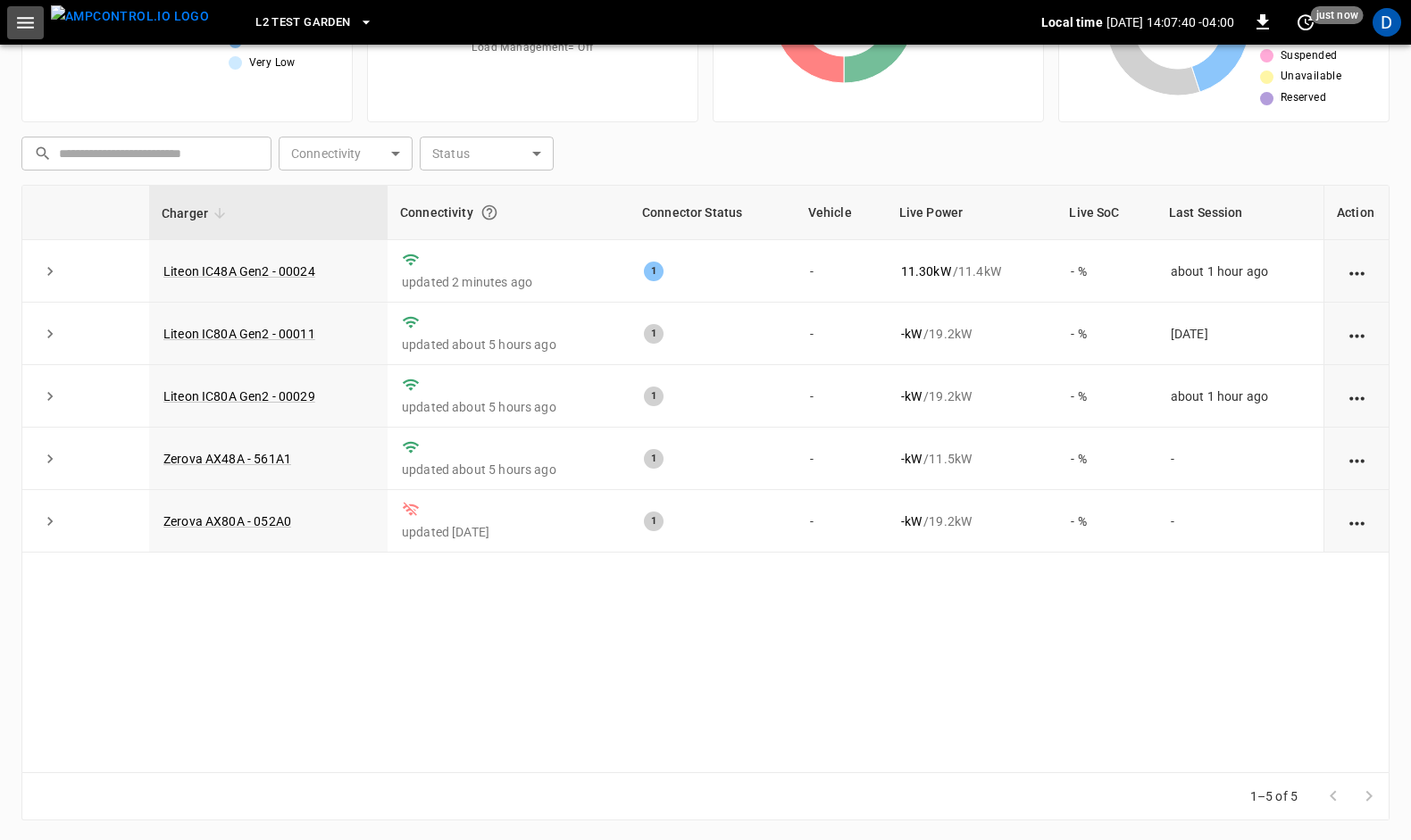
click at [32, 22] on icon "button" at bounding box center [25, 22] width 17 height 12
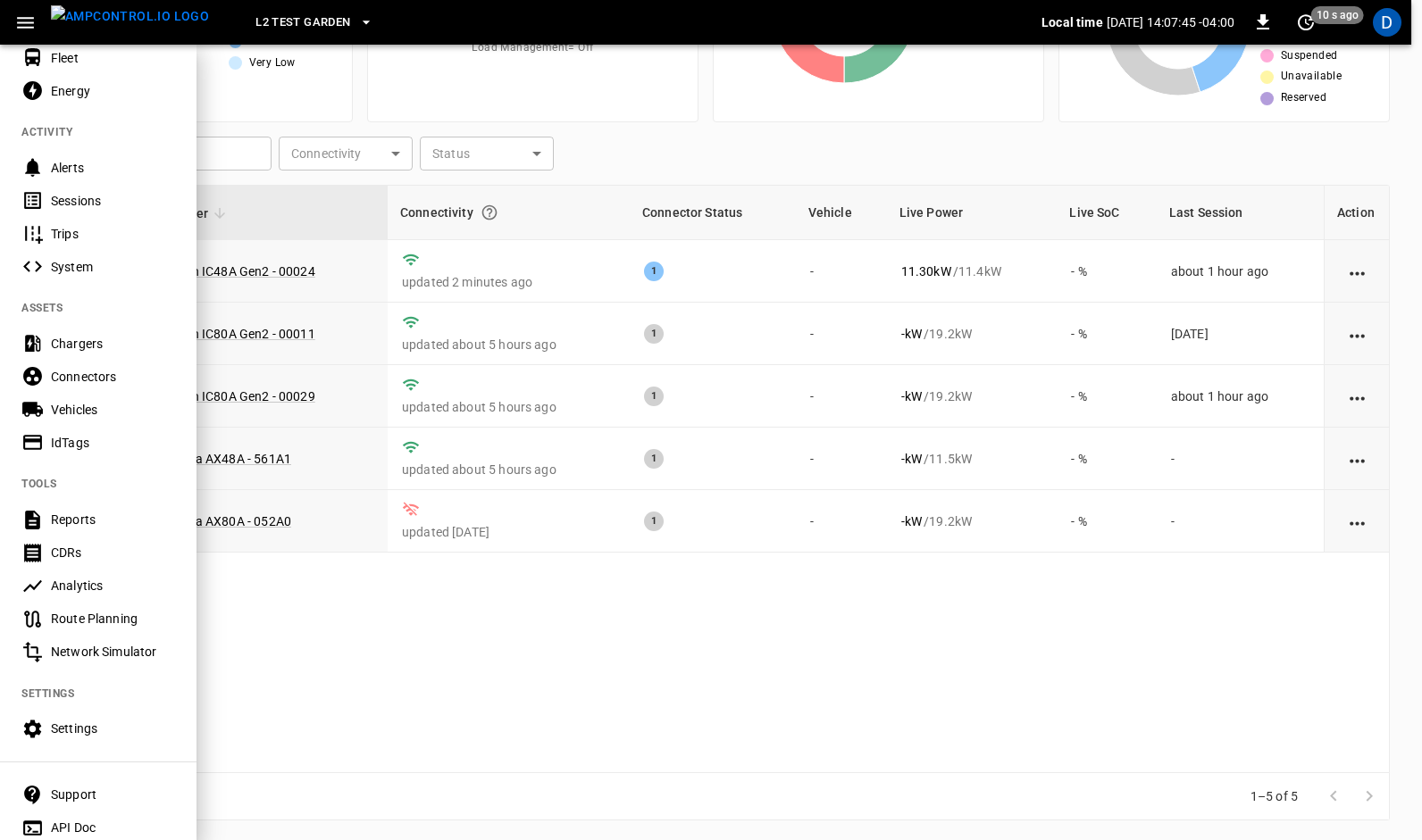
scroll to position [166, 0]
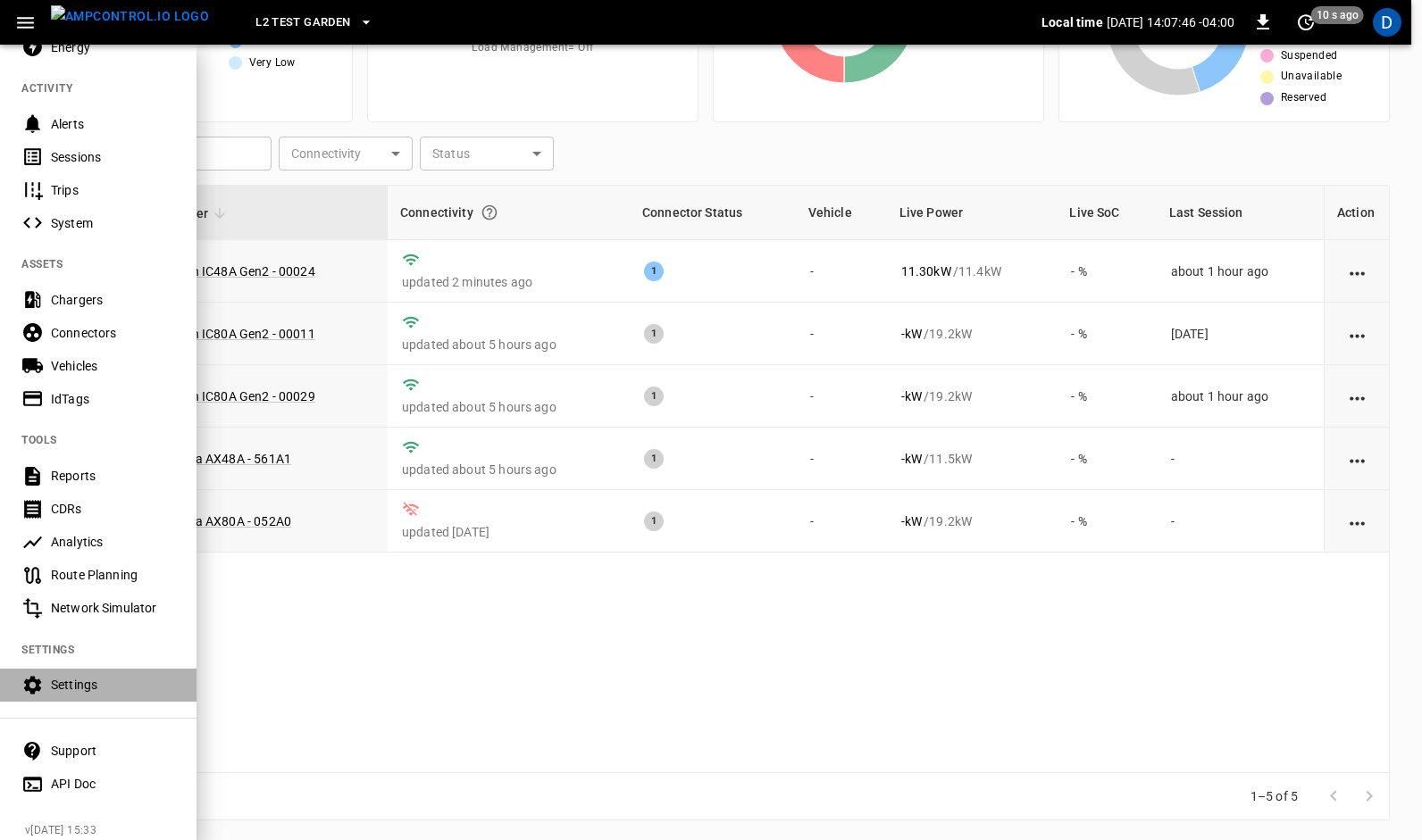
click at [71, 684] on div "Settings" at bounding box center [113, 685] width 124 height 18
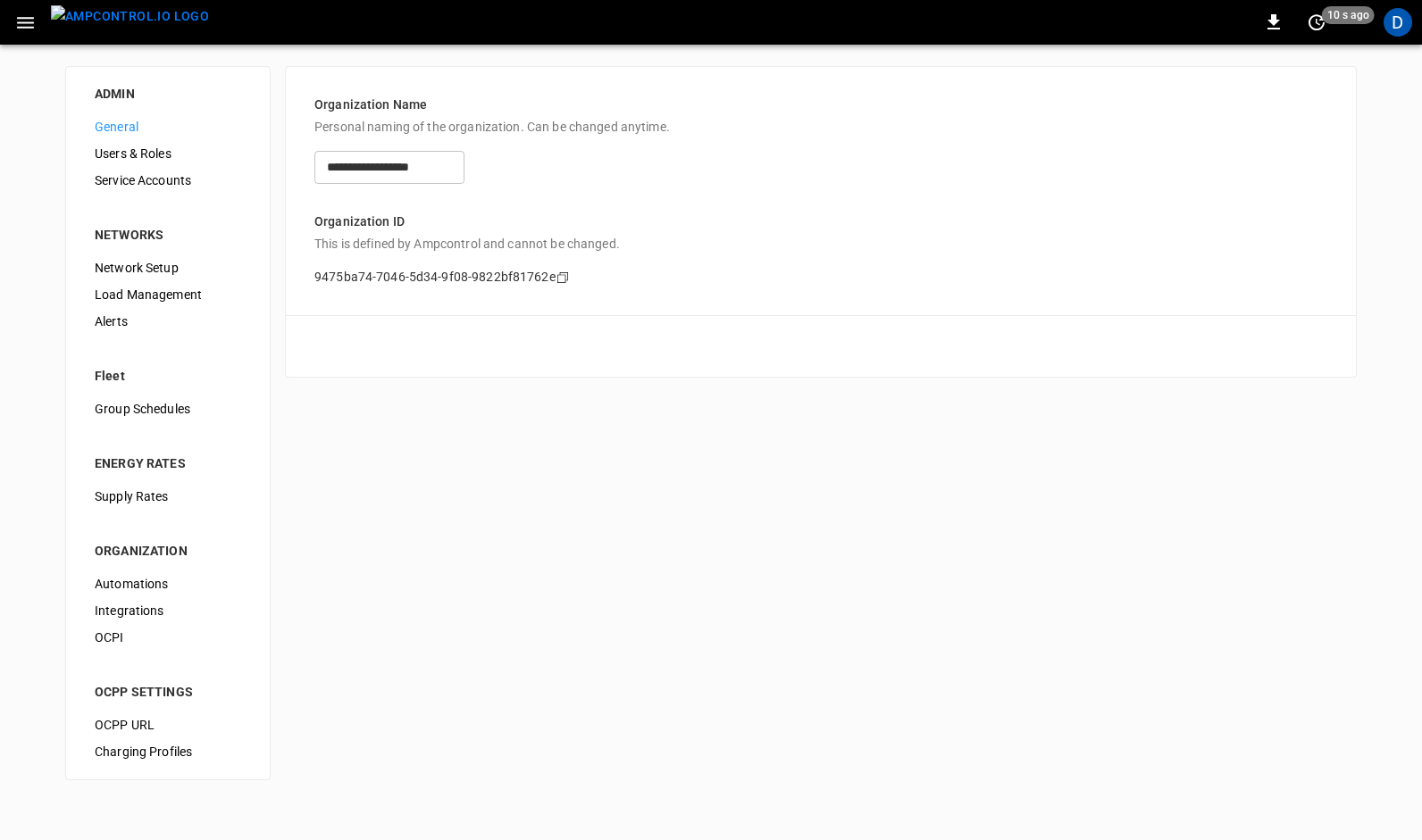
click at [136, 296] on span "Load Management" at bounding box center [167, 295] width 147 height 19
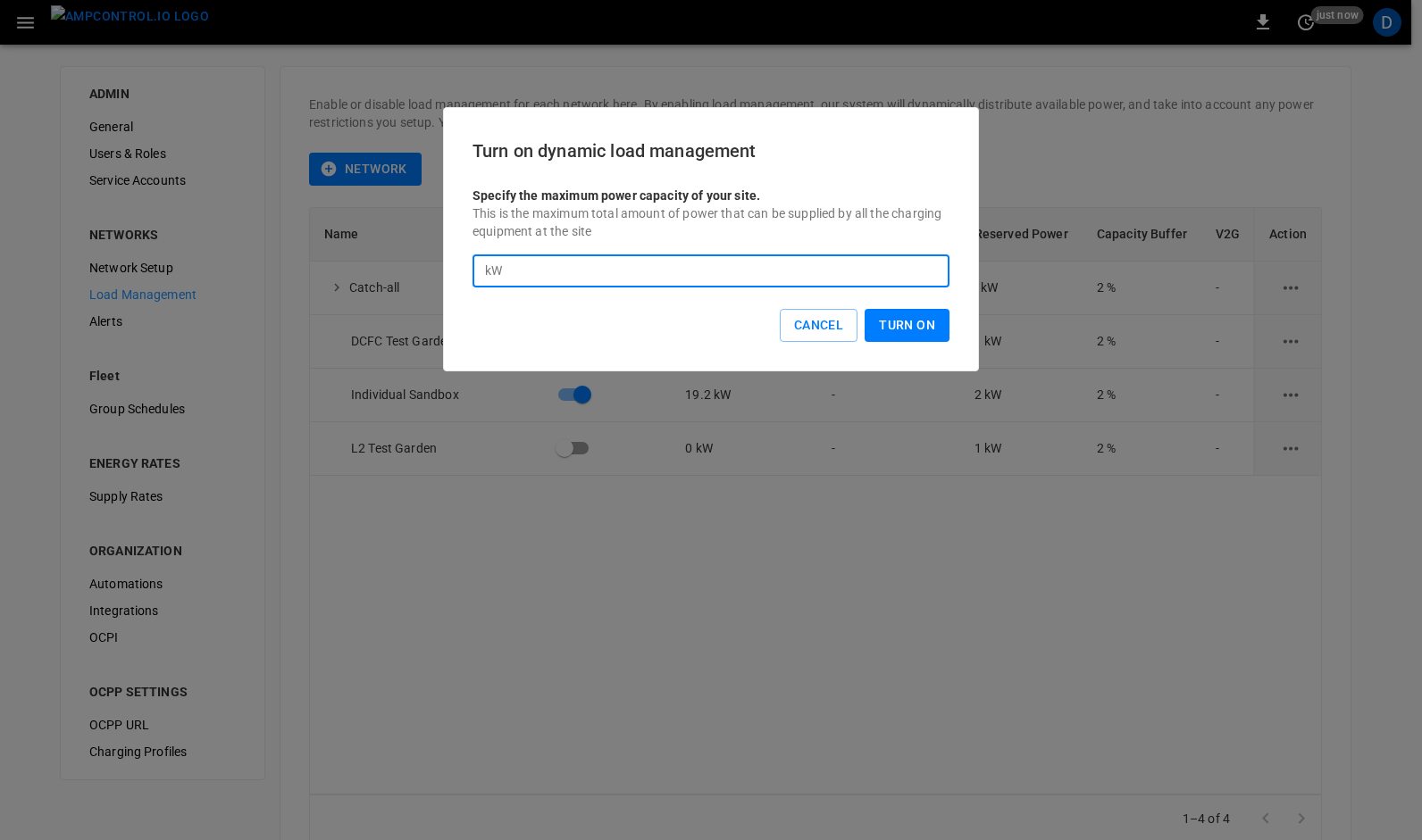
click at [527, 275] on input "*" at bounding box center [729, 270] width 440 height 33
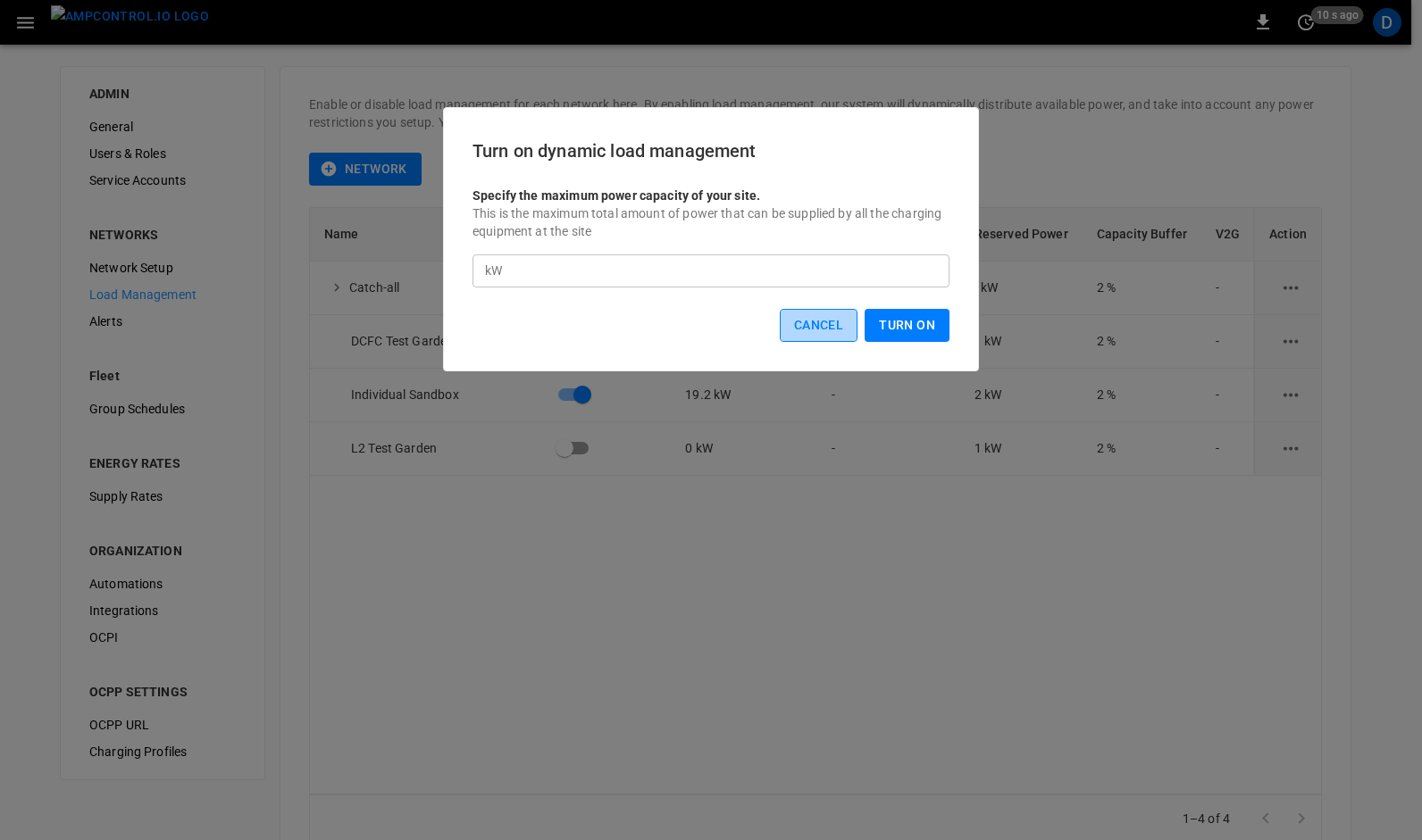
click at [827, 331] on button "Cancel" at bounding box center [819, 325] width 77 height 33
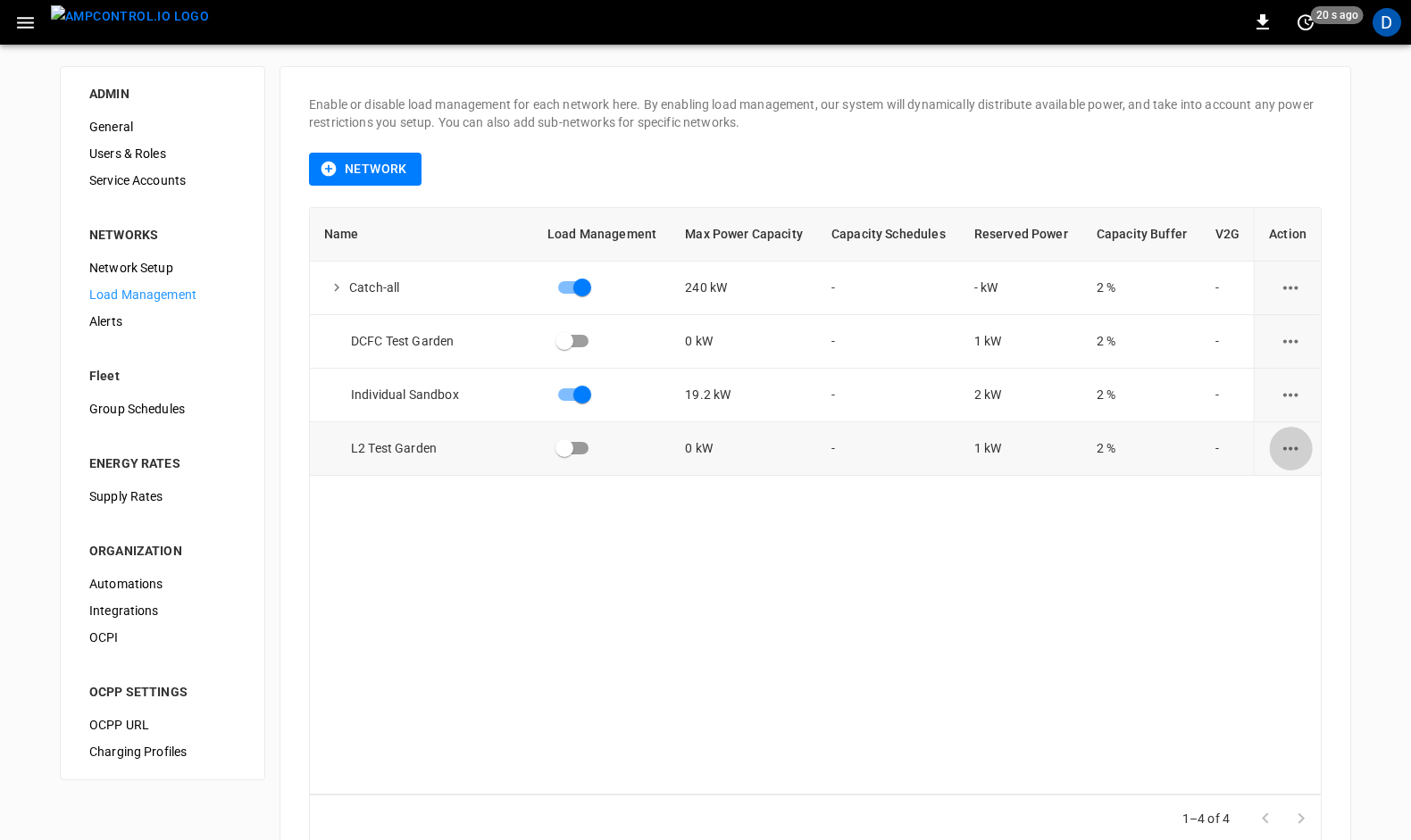
click at [1283, 447] on icon "load management options" at bounding box center [1291, 448] width 15 height 4
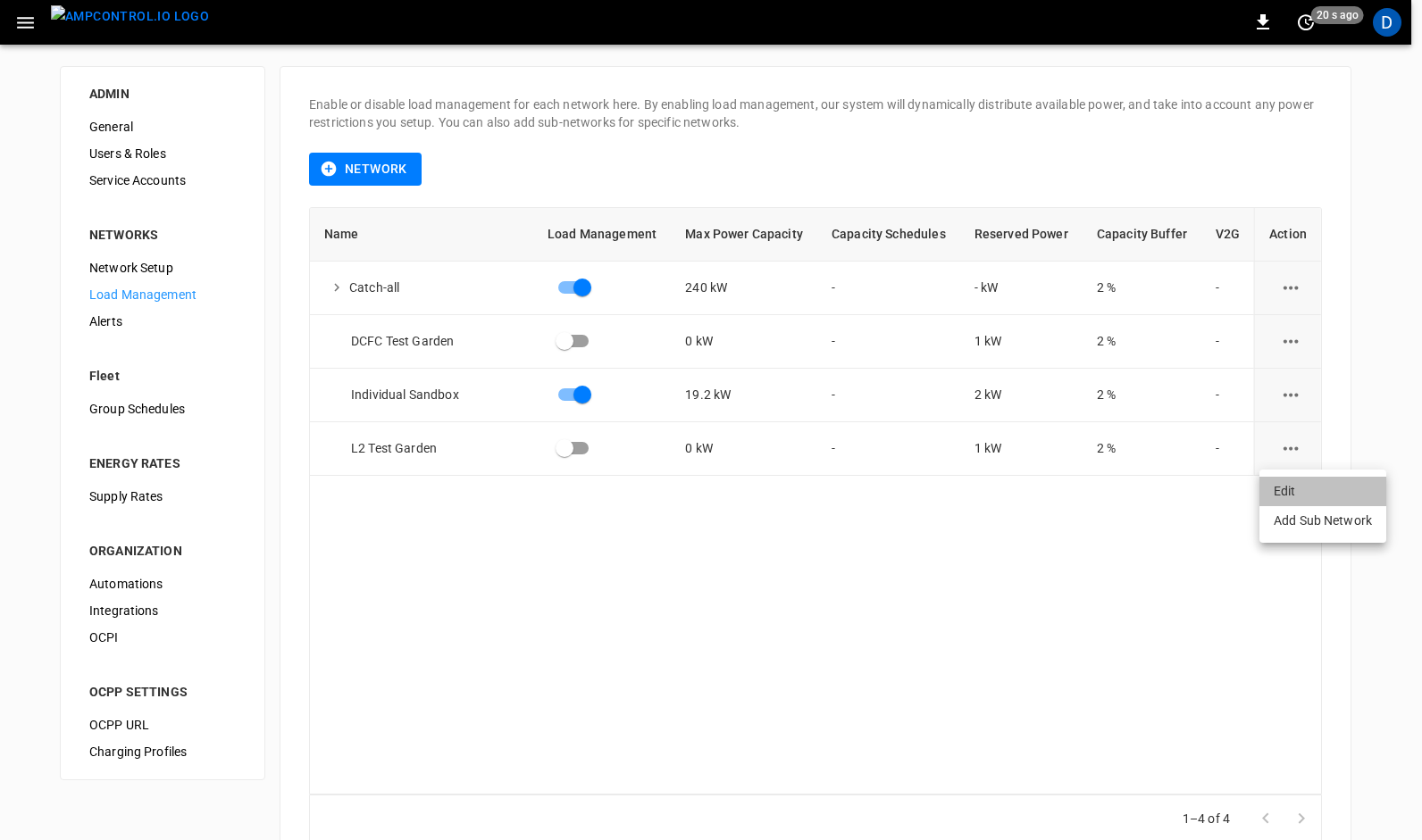
click at [1286, 493] on li "Edit" at bounding box center [1322, 491] width 127 height 30
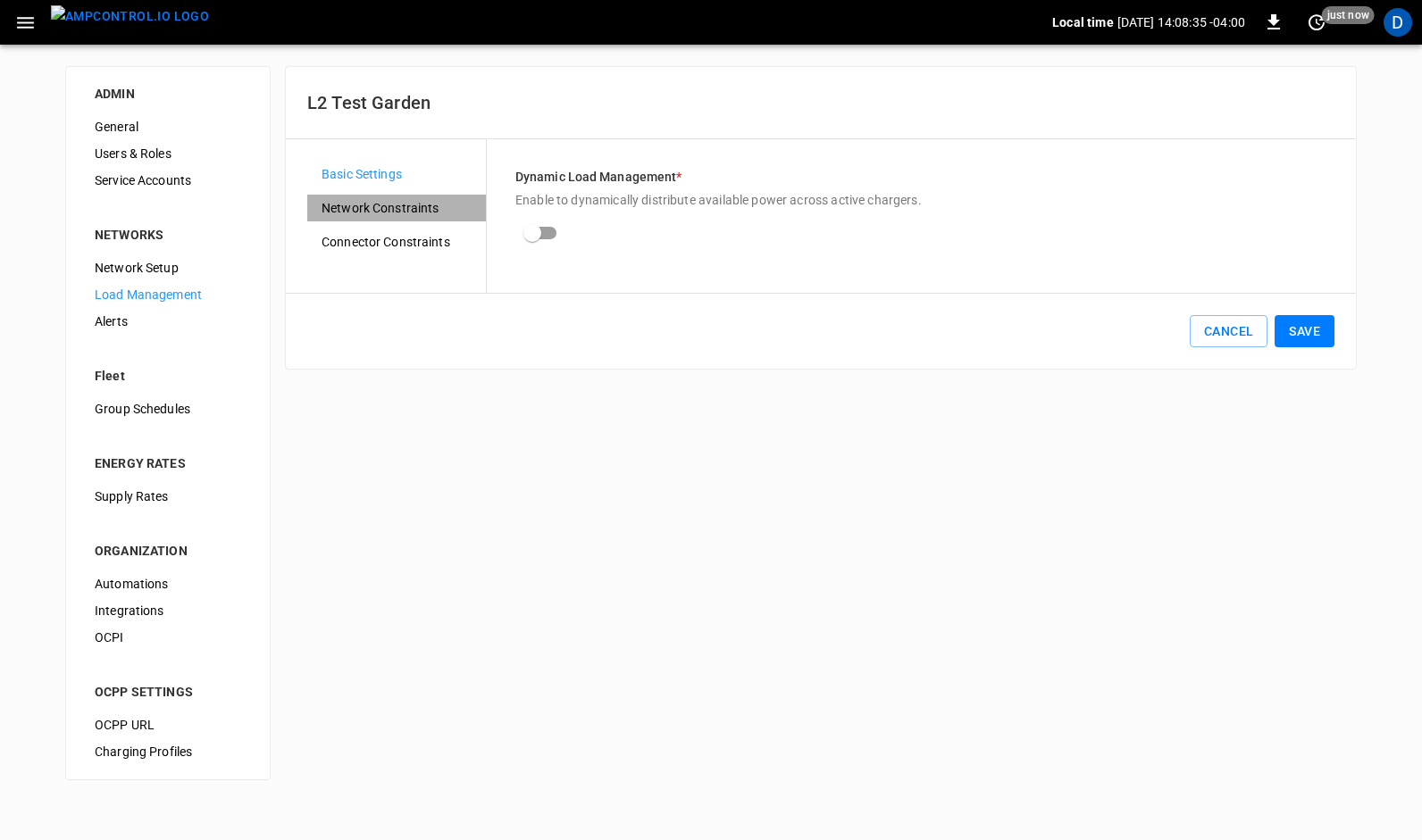
click at [408, 210] on span "Network Constraints" at bounding box center [396, 208] width 150 height 19
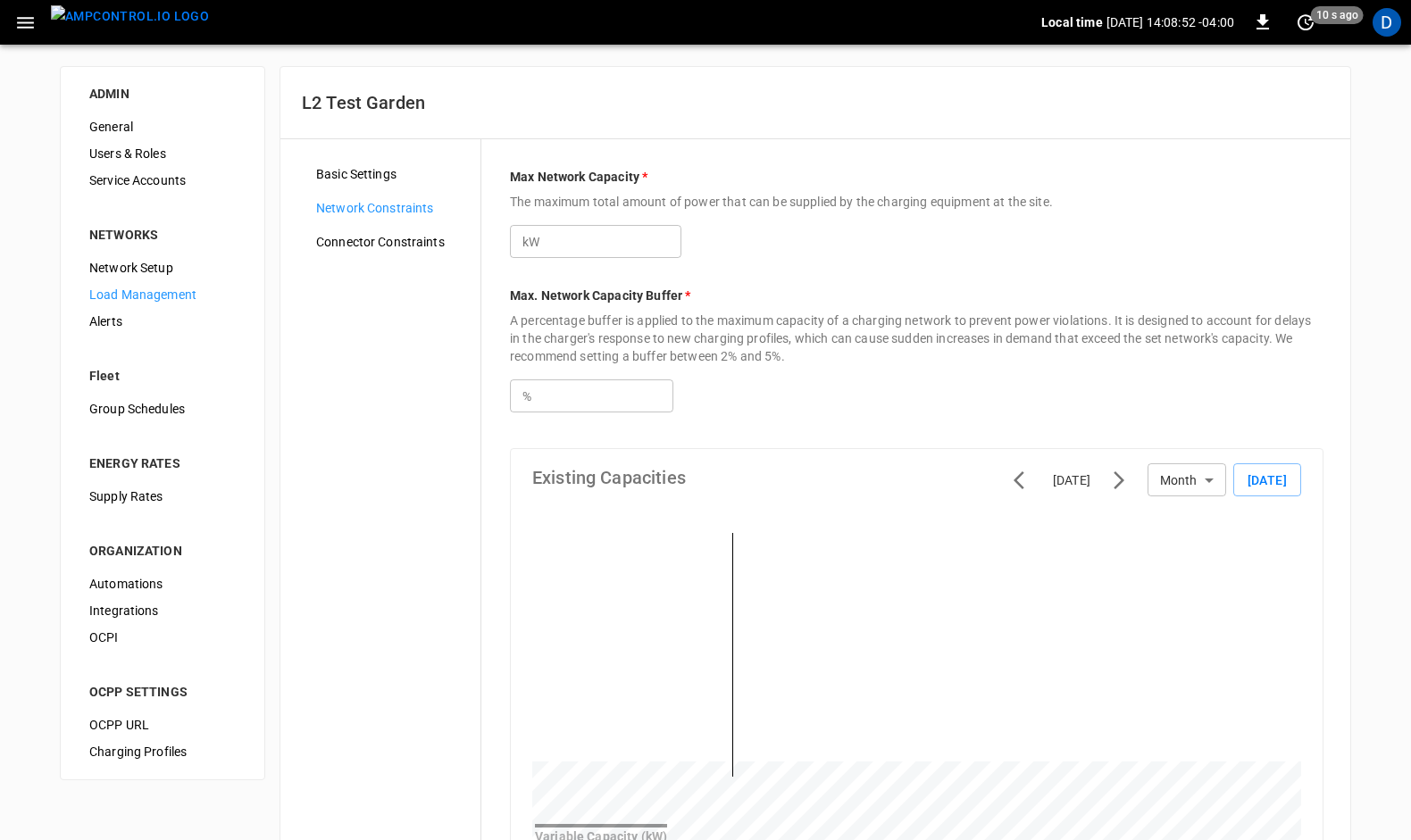
click at [675, 234] on input "*" at bounding box center [612, 241] width 138 height 33
click at [675, 234] on input "*" at bounding box center [612, 241] width 138 height 33
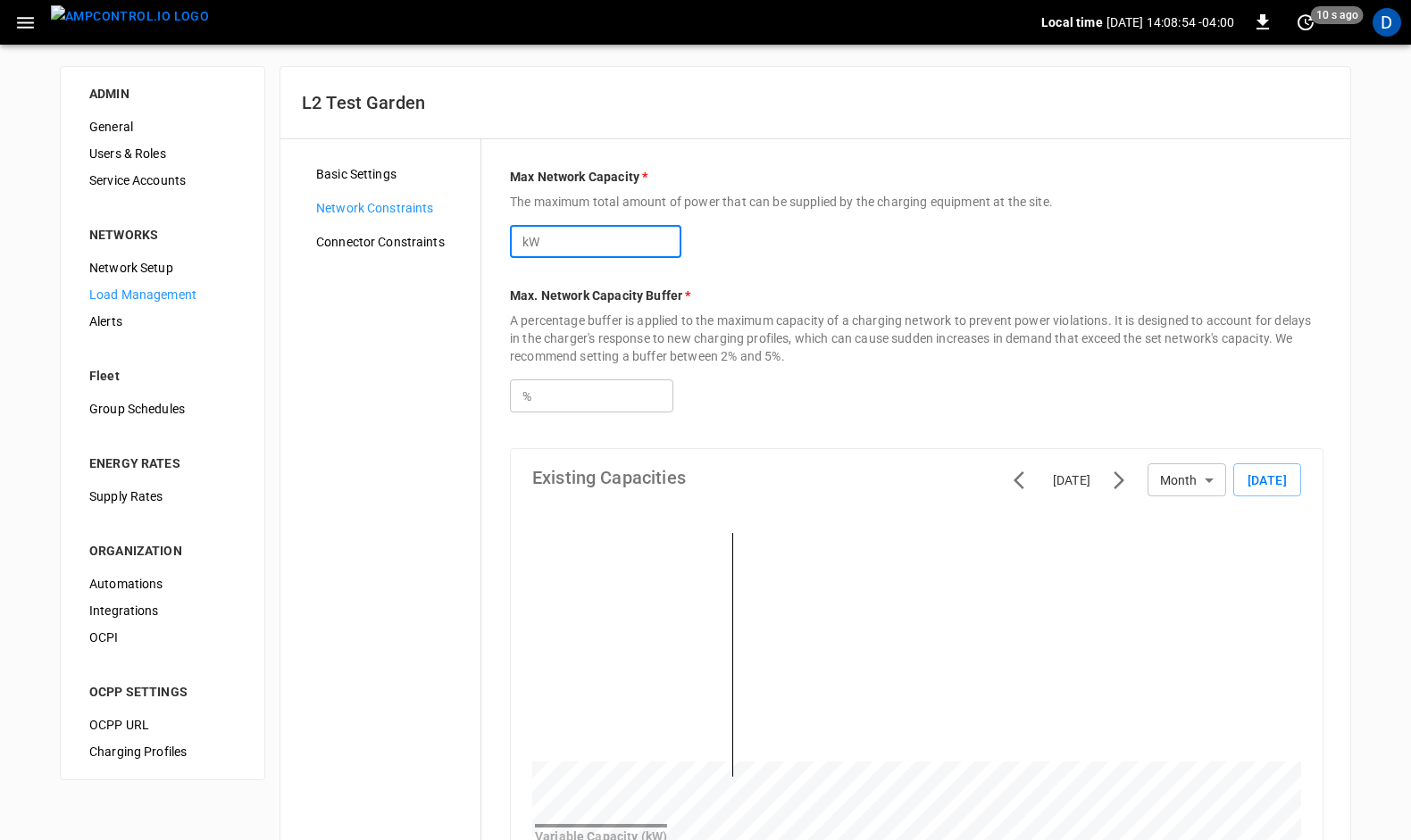
click at [675, 234] on input "*" at bounding box center [612, 241] width 138 height 33
type input "**"
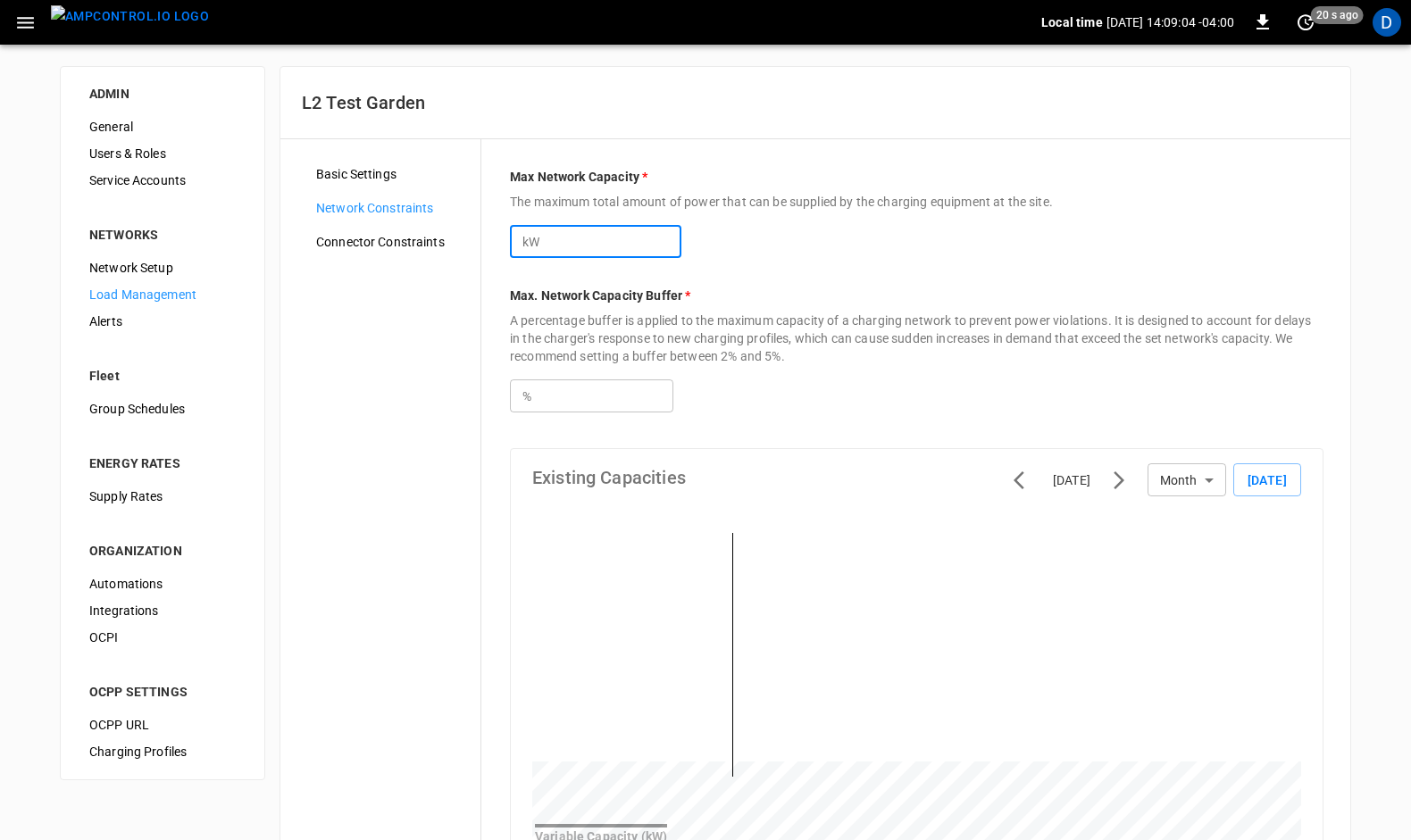
click at [675, 234] on input "**" at bounding box center [612, 241] width 138 height 33
click at [1266, 213] on div "kW ** ​" at bounding box center [916, 234] width 813 height 48
click at [361, 166] on span "Basic Settings" at bounding box center [391, 174] width 150 height 19
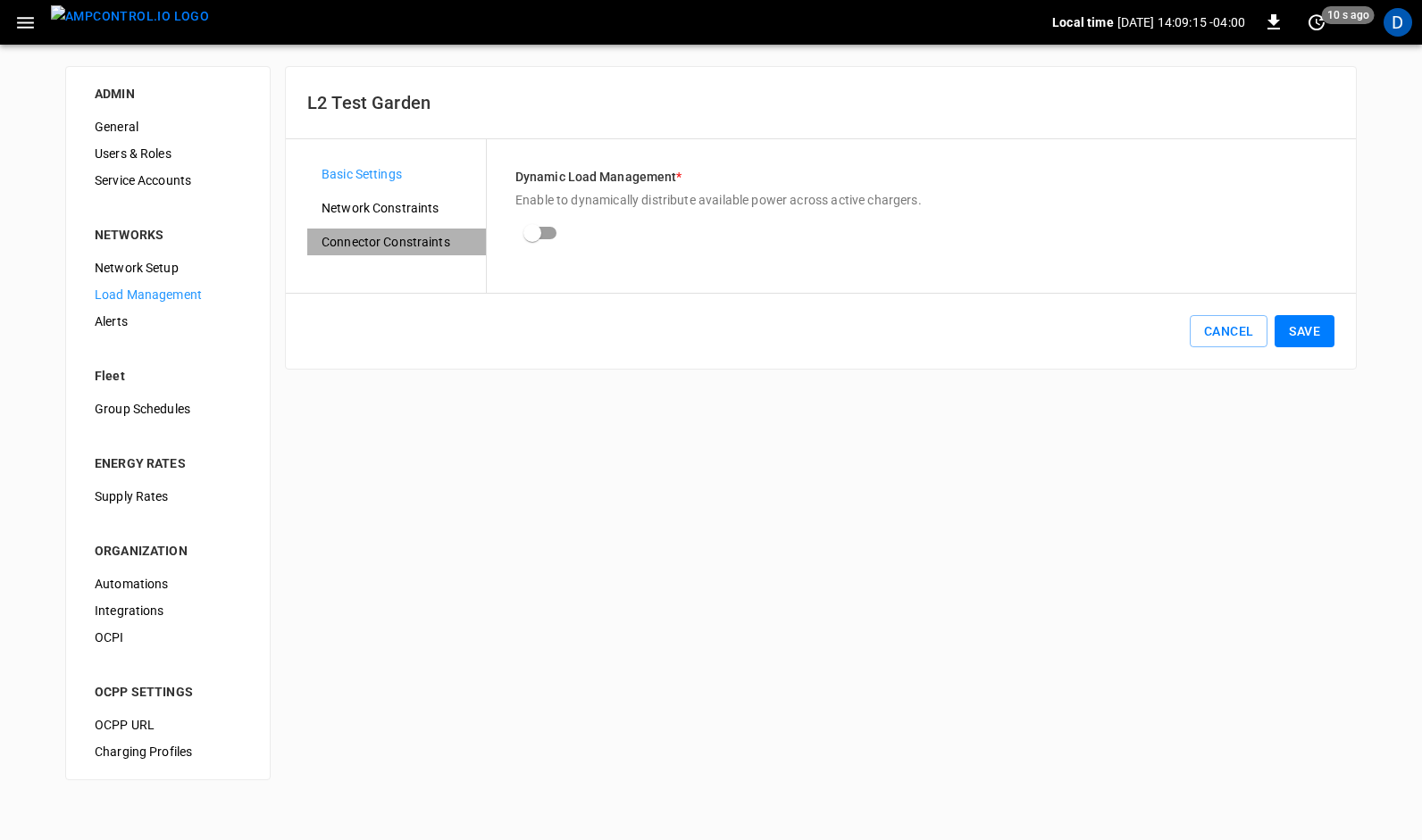
click at [395, 235] on span "Connector Constraints" at bounding box center [396, 242] width 150 height 19
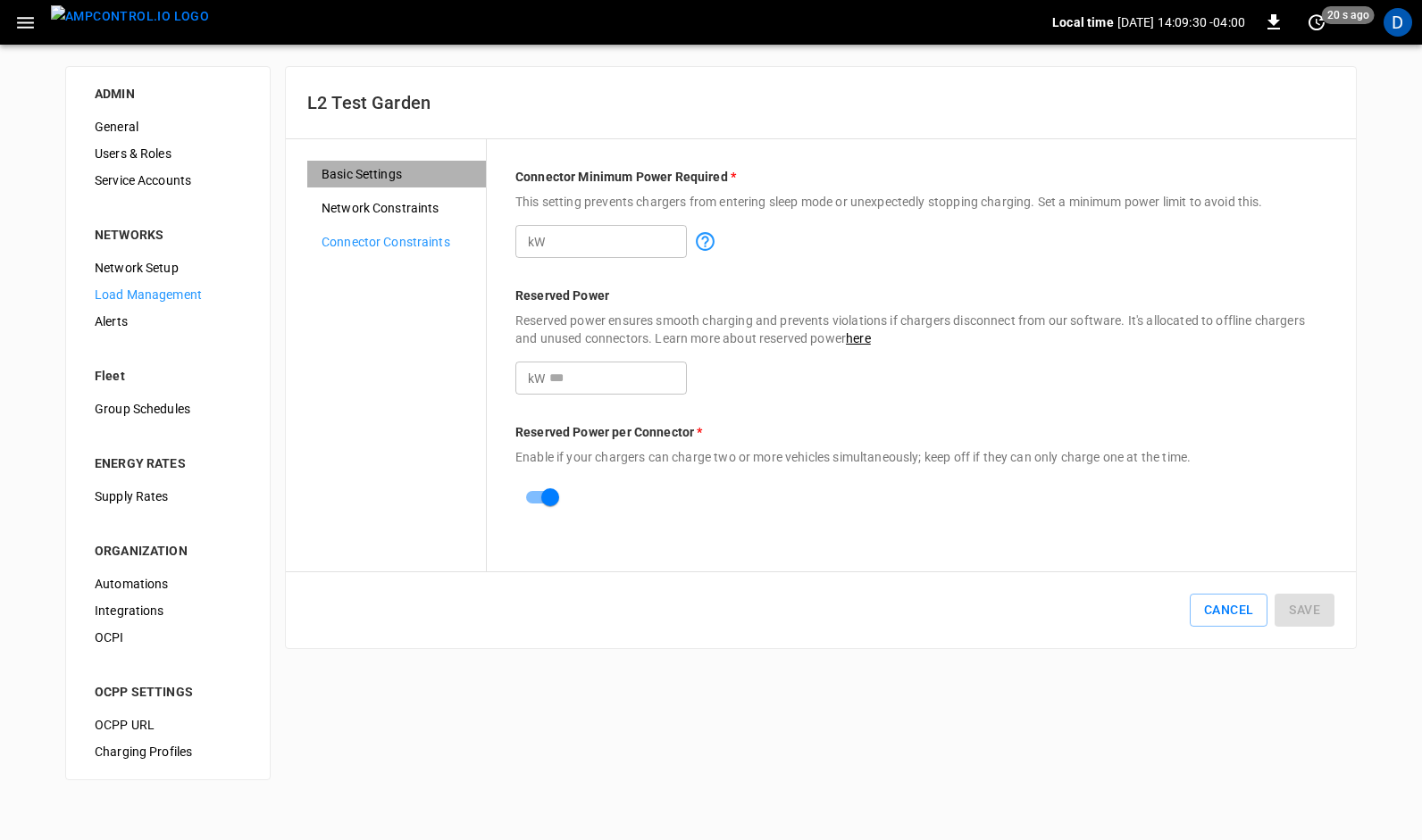
click at [372, 177] on span "Basic Settings" at bounding box center [396, 174] width 150 height 19
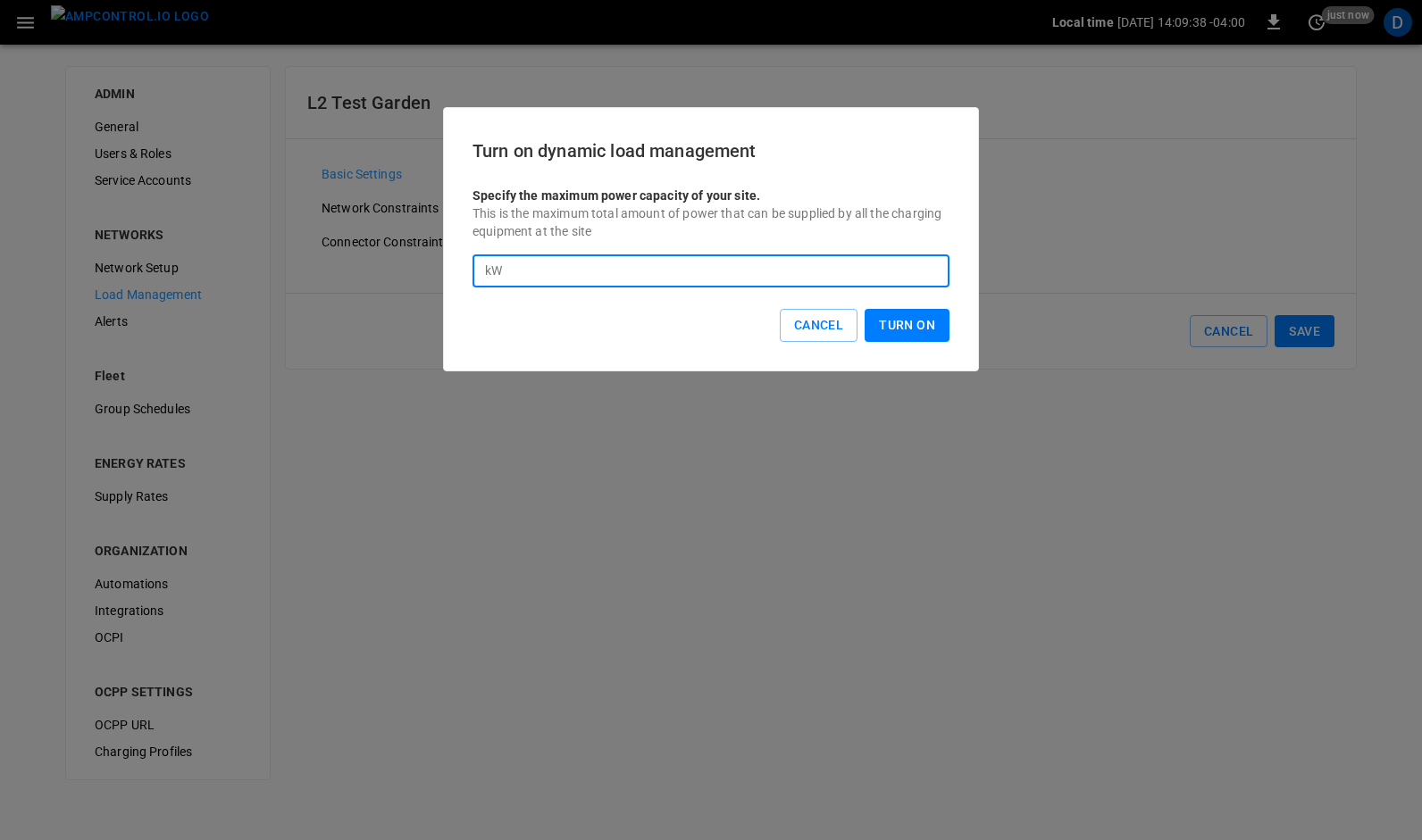
click at [575, 275] on input "*" at bounding box center [729, 270] width 440 height 33
type input "**"
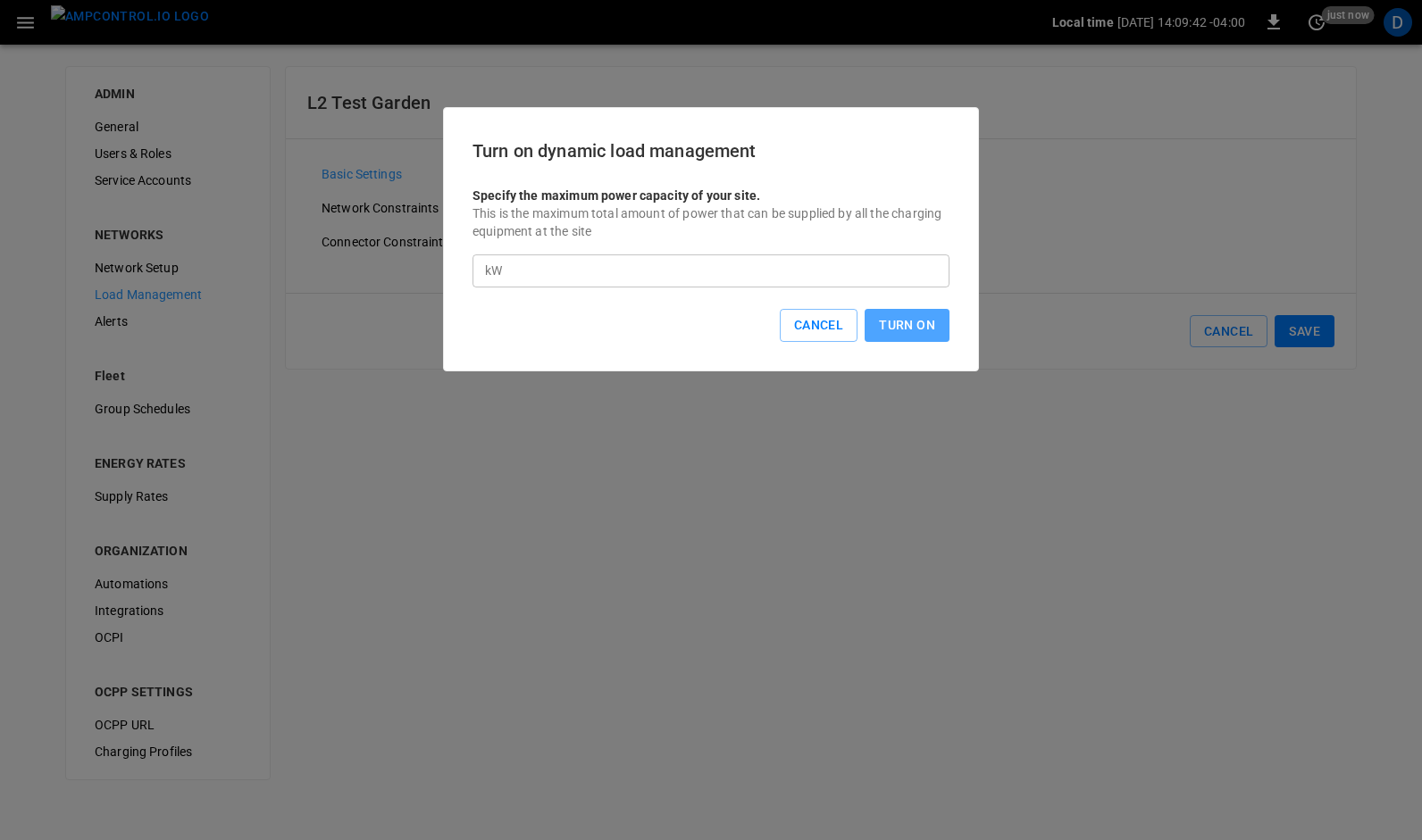
click at [907, 323] on button "Turn On" at bounding box center [907, 325] width 84 height 33
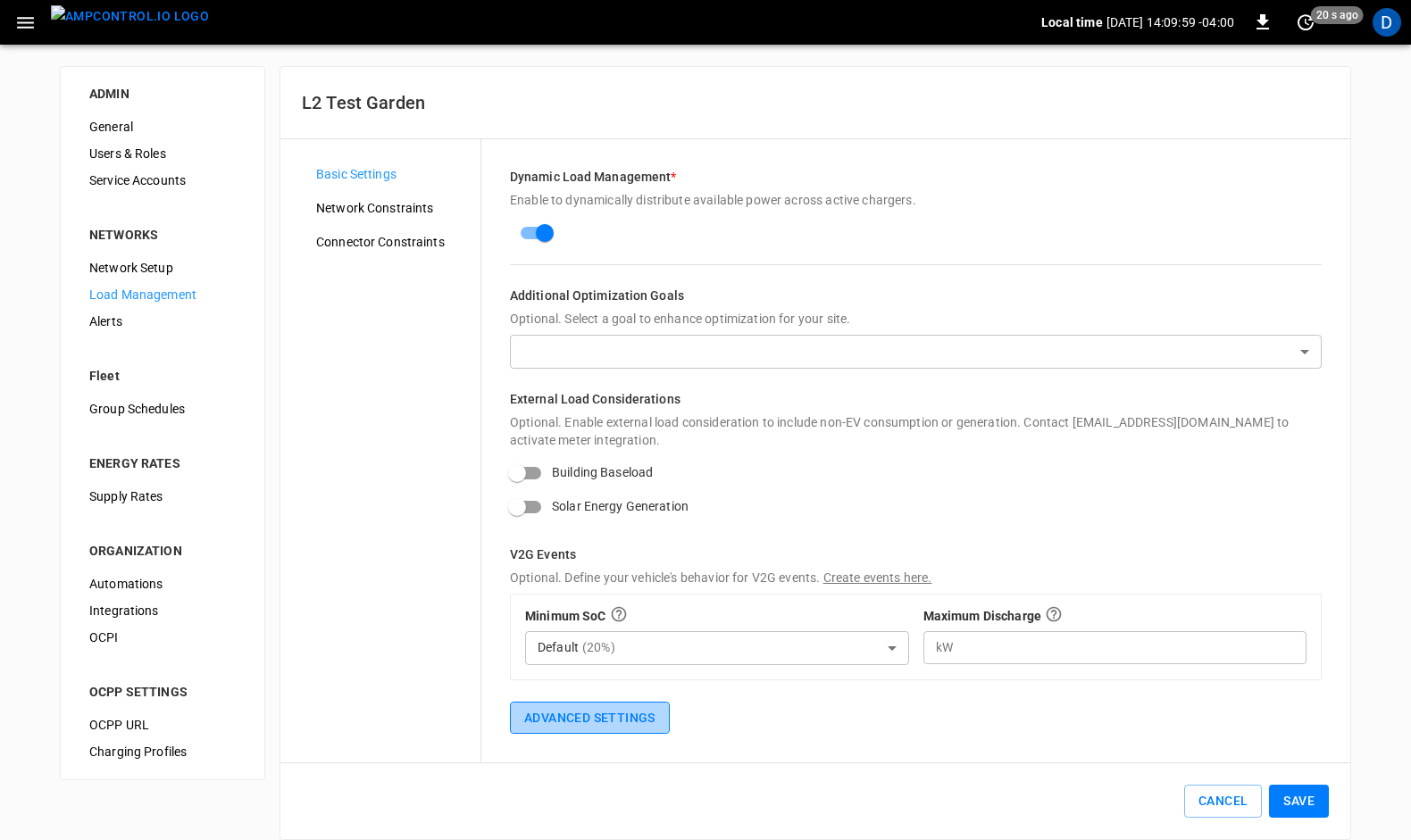
click at [606, 709] on button "Advanced Settings" at bounding box center [590, 718] width 160 height 33
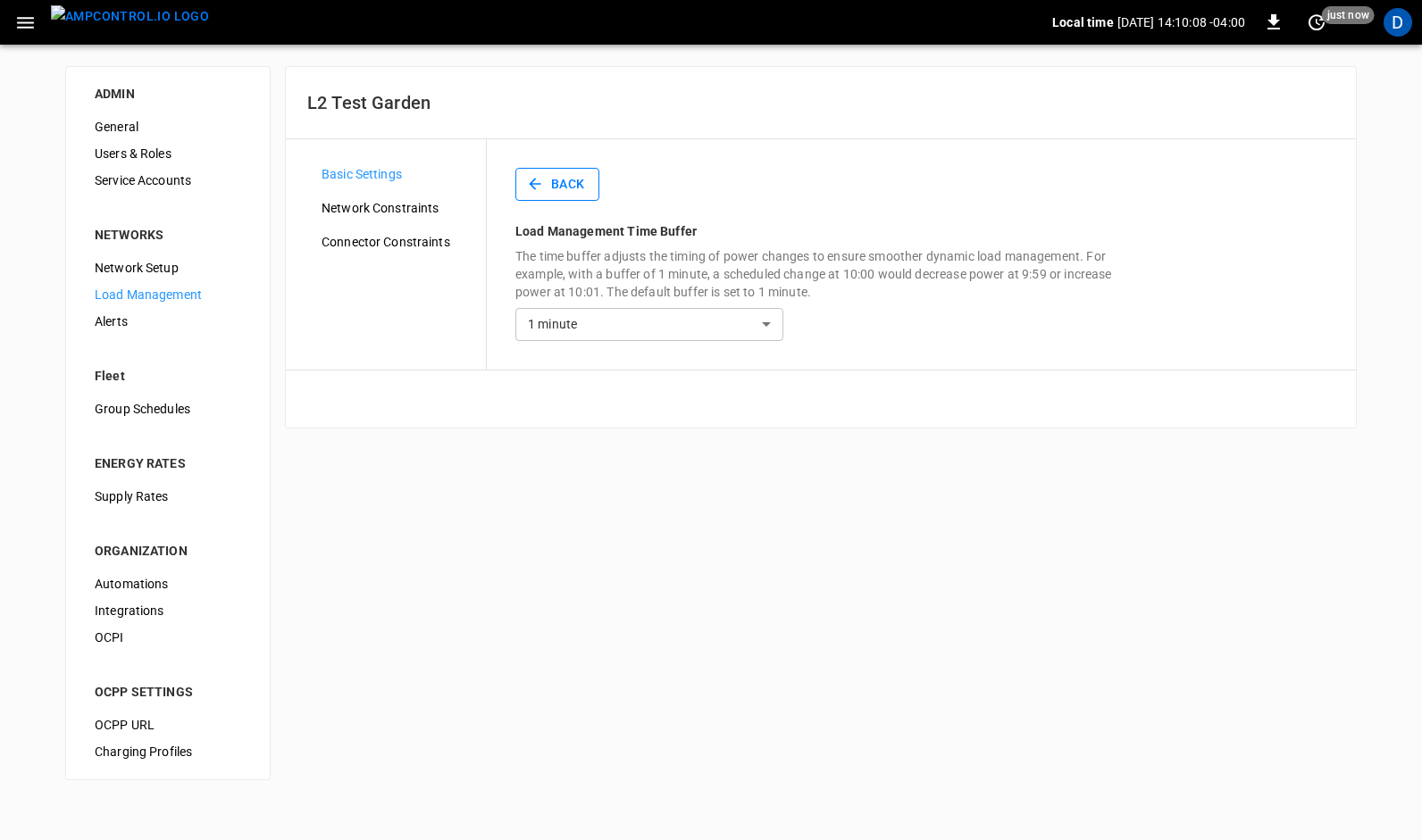
click at [554, 188] on button "Back" at bounding box center [556, 184] width 84 height 33
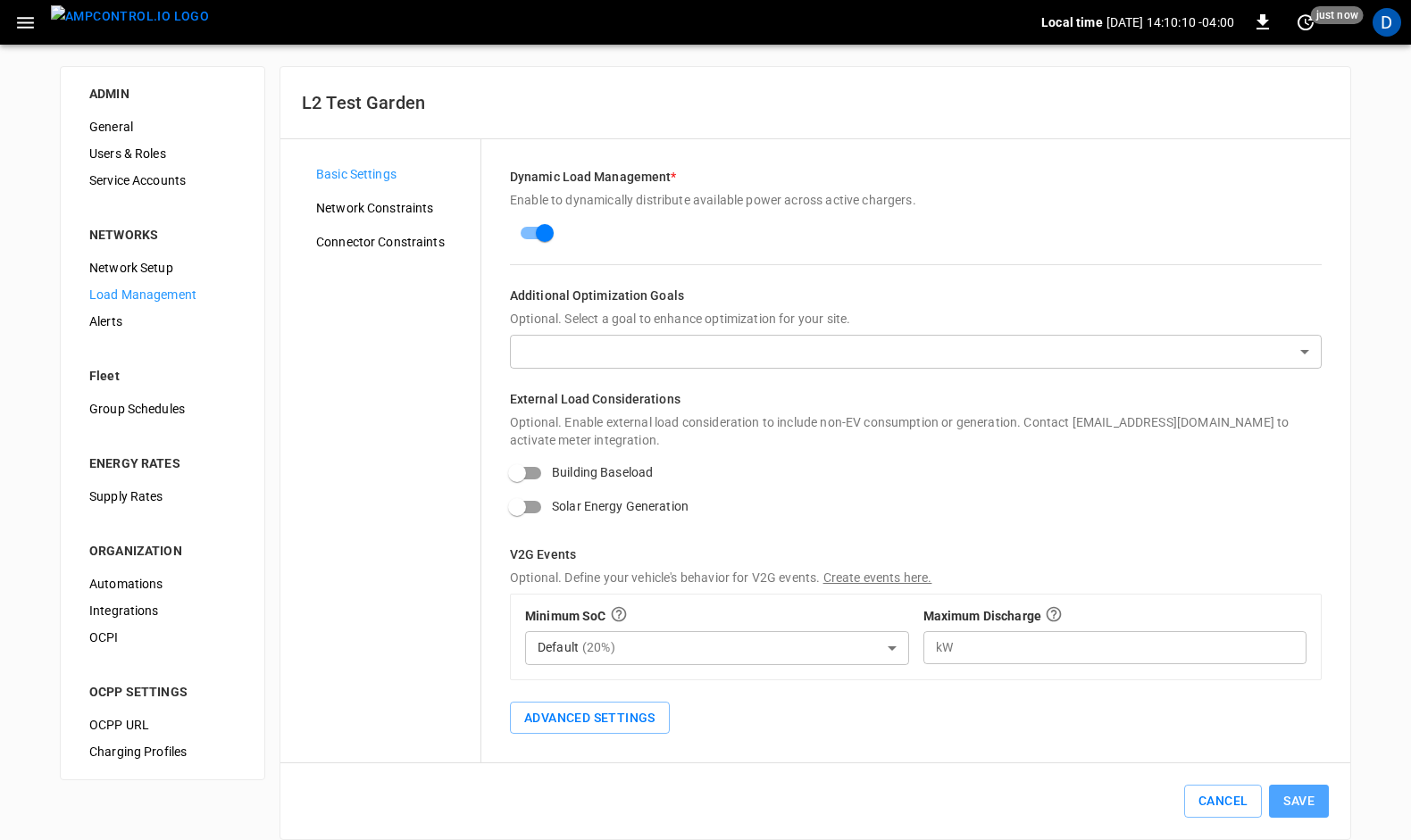
click at [1303, 798] on button "Save" at bounding box center [1299, 800] width 60 height 33
click at [120, 13] on img "menu" at bounding box center [130, 16] width 158 height 22
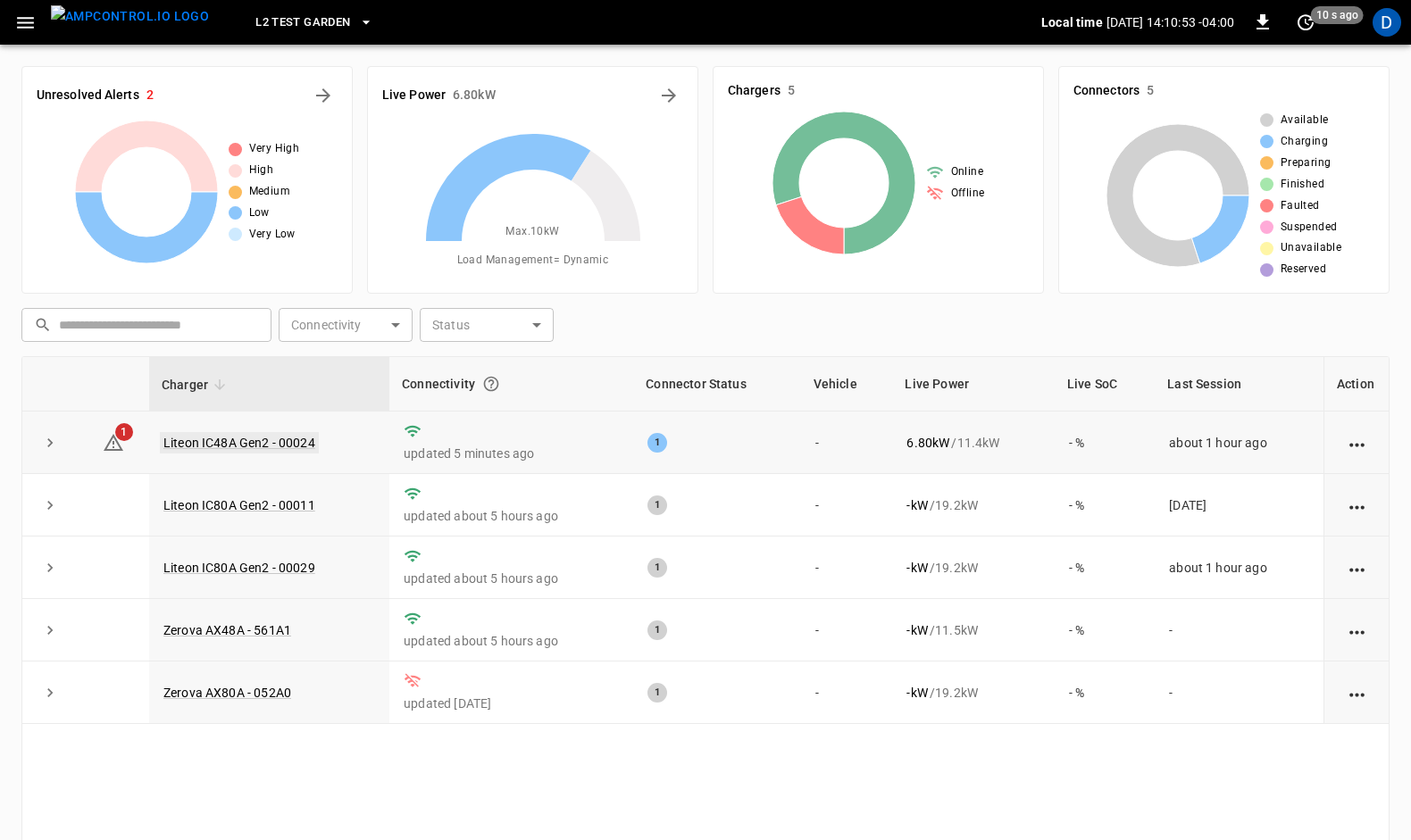
click at [198, 436] on link "Liteon IC48A Gen2 - 00024" at bounding box center [239, 443] width 159 height 22
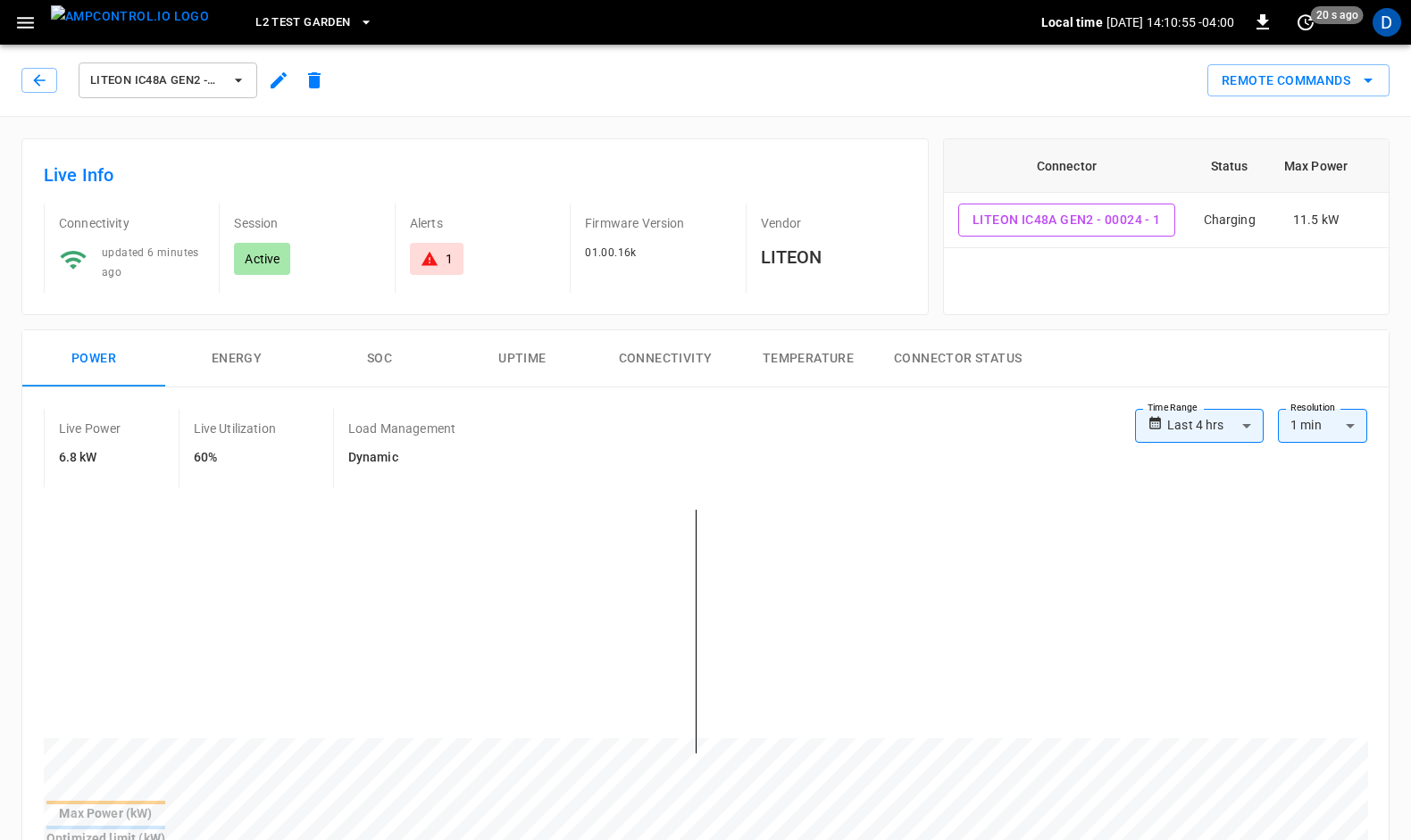
click at [441, 255] on div "1" at bounding box center [437, 259] width 32 height 18
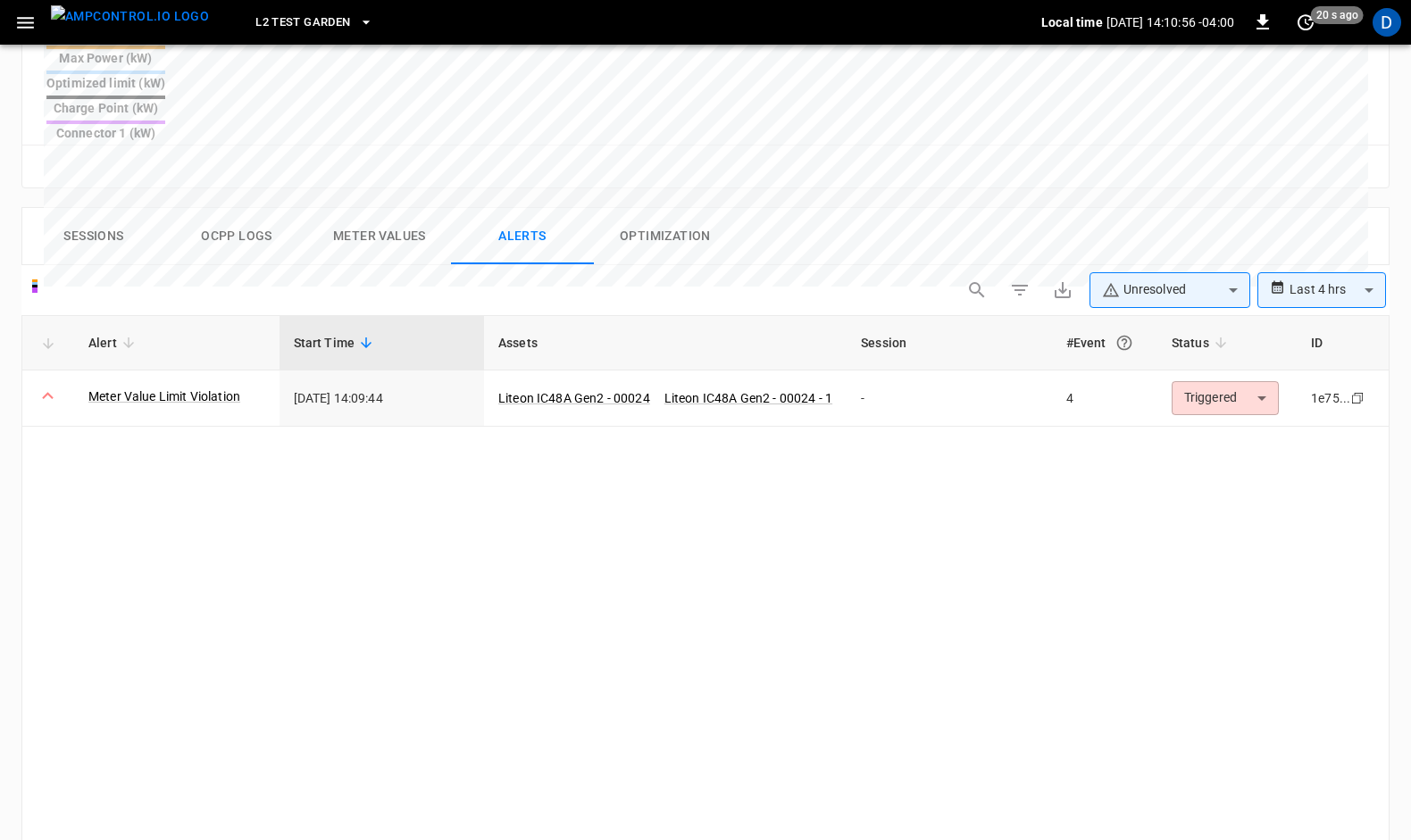
scroll to position [849, 0]
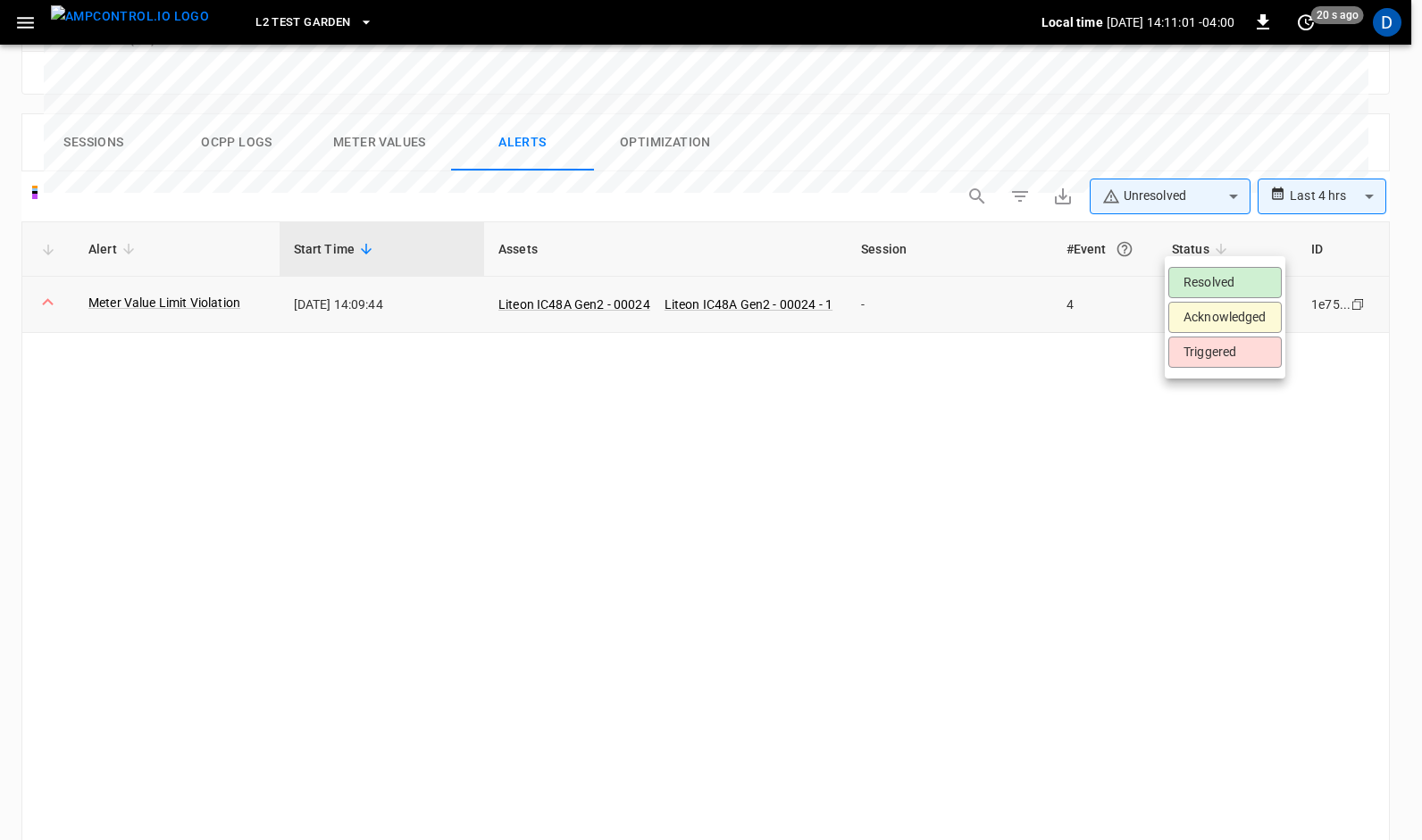
click at [1266, 234] on body "**********" at bounding box center [711, 41] width 1422 height 1781
click at [1266, 234] on div at bounding box center [711, 420] width 1422 height 840
click at [1266, 234] on div at bounding box center [706, 420] width 1411 height 840
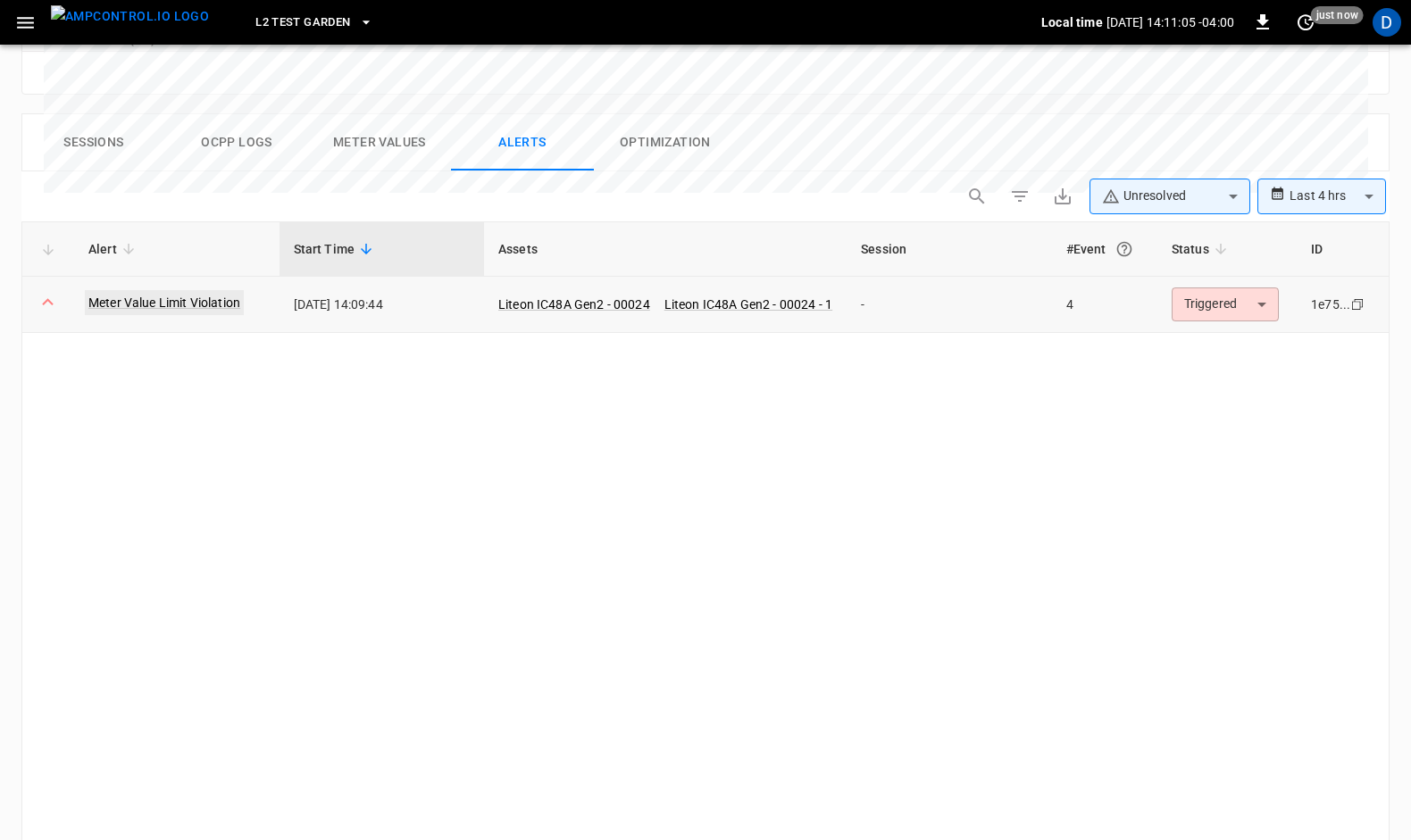
click at [173, 290] on link "Meter Value Limit Violation" at bounding box center [164, 303] width 159 height 25
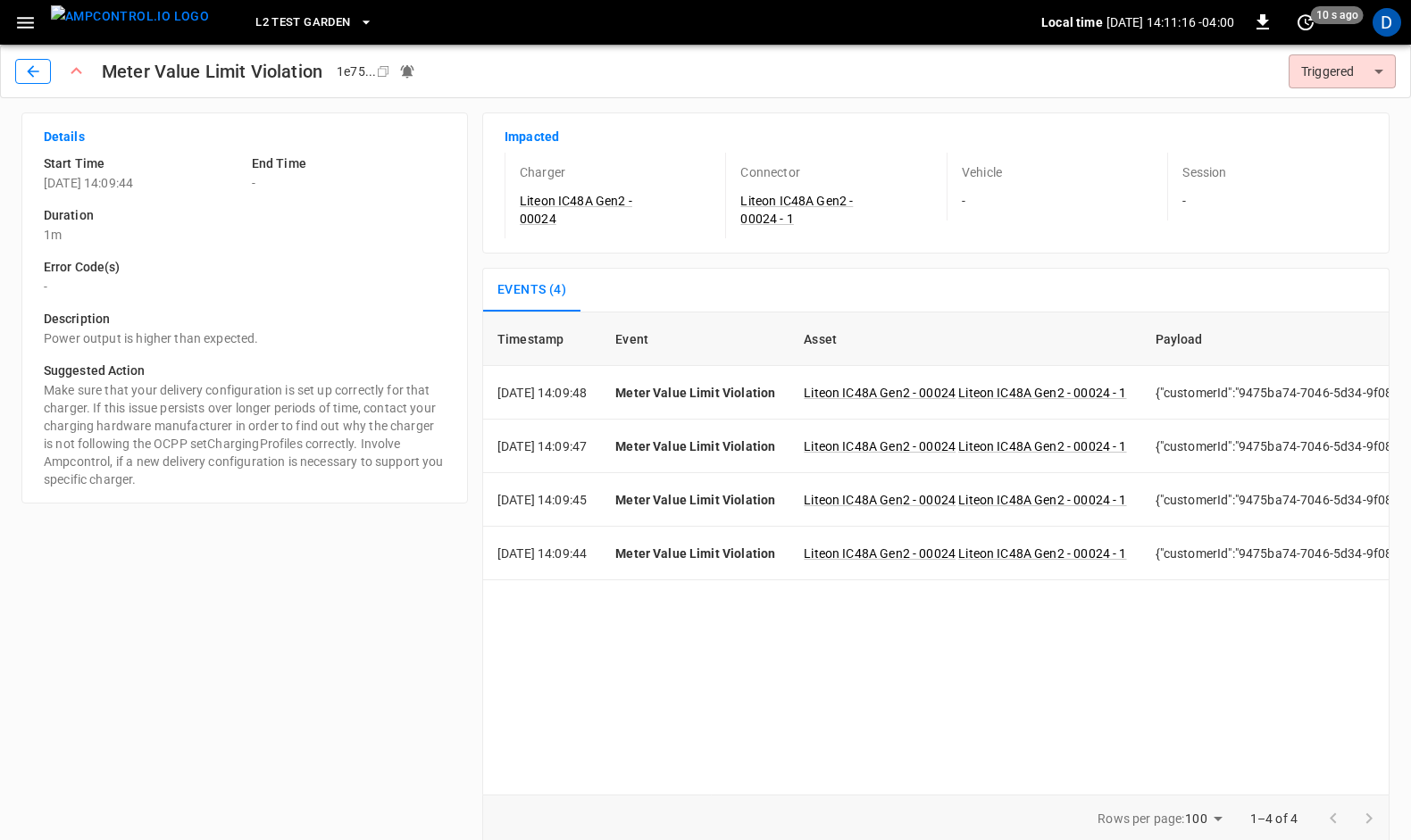
click at [37, 68] on icon "button" at bounding box center [33, 72] width 18 height 18
